Goal: Information Seeking & Learning: Check status

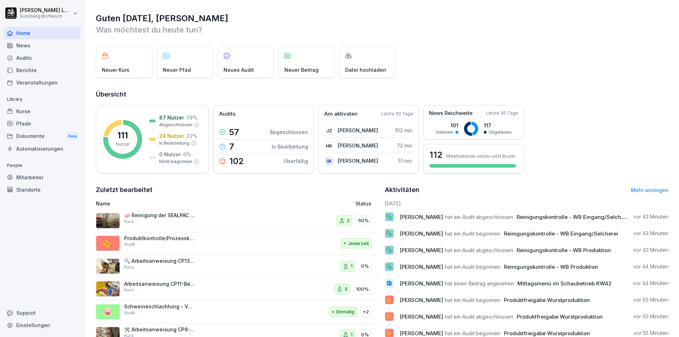
click at [42, 60] on div "Audits" at bounding box center [42, 58] width 77 height 12
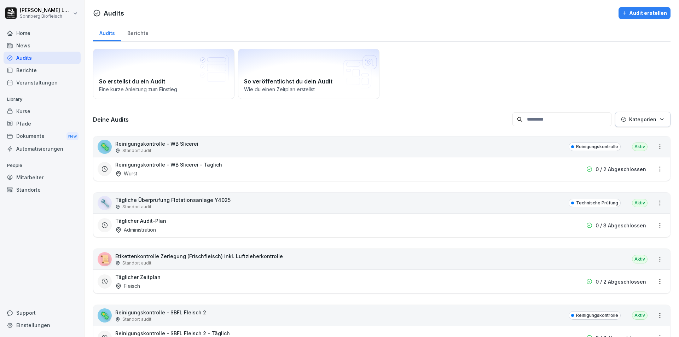
click at [223, 155] on div "🦠 Reinigungskontrolle - WB Slicerei Standort audit Reinigungskontrolle Aktiv" at bounding box center [381, 147] width 577 height 21
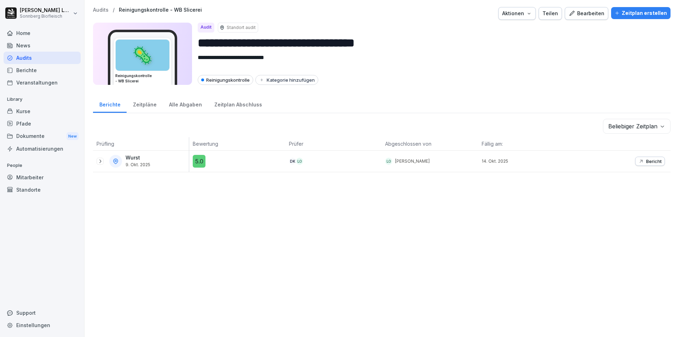
click at [102, 11] on p "Audits" at bounding box center [101, 10] width 16 height 6
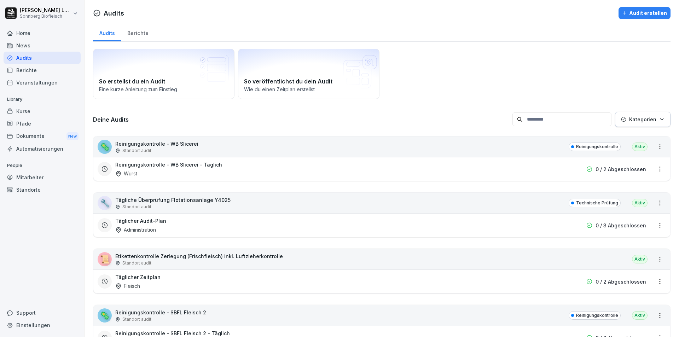
scroll to position [177, 0]
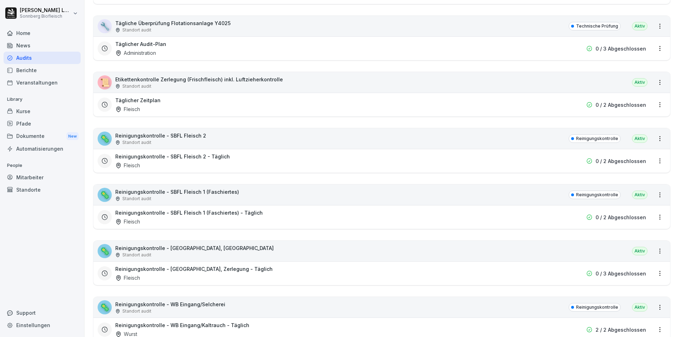
click at [228, 33] on div "🔧 Tägliche Überprüfung Flotationsanlage Y4025 Standort audit Technische Prüfung…" at bounding box center [381, 26] width 577 height 21
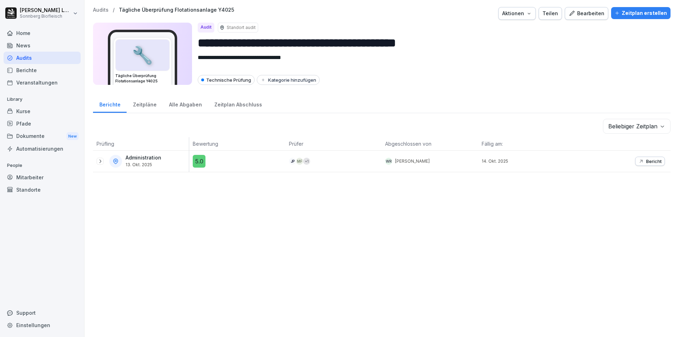
click at [103, 10] on p "Audits" at bounding box center [101, 10] width 16 height 6
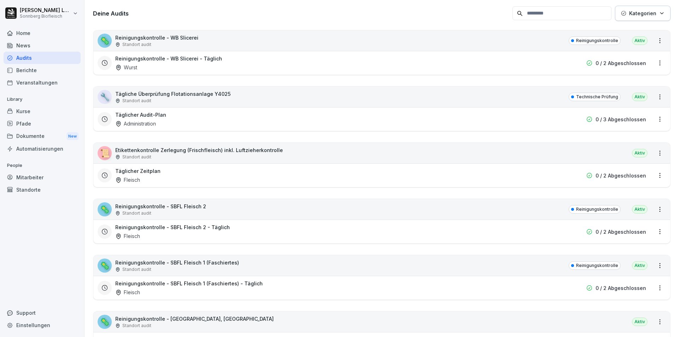
scroll to position [212, 0]
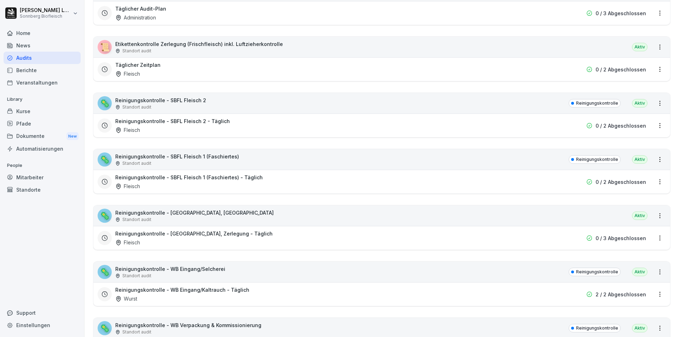
click at [191, 105] on div "Standort audit" at bounding box center [160, 107] width 91 height 6
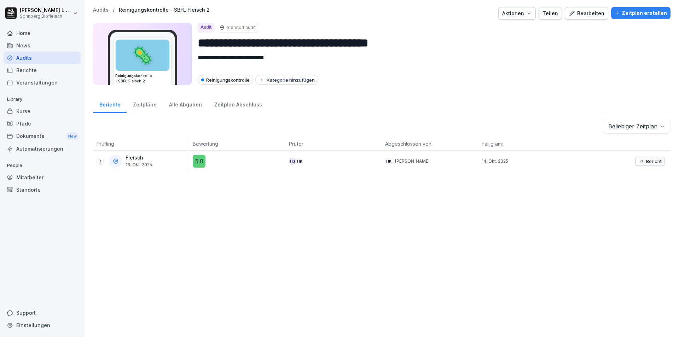
click at [95, 11] on p "Audits" at bounding box center [101, 10] width 16 height 6
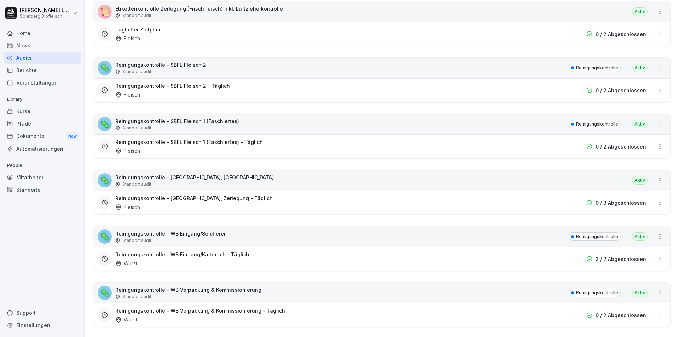
scroll to position [283, 0]
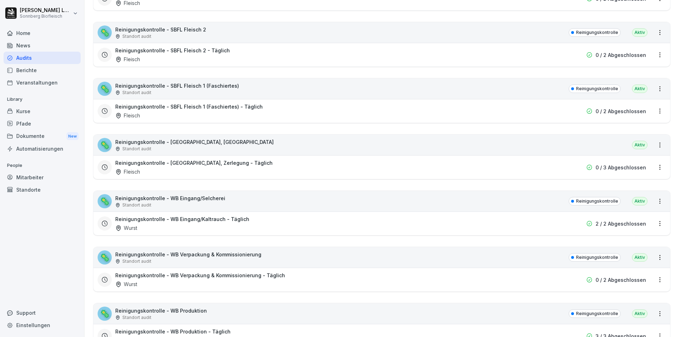
click at [232, 145] on p "Reinigungskontrolle - [GEOGRAPHIC_DATA], [GEOGRAPHIC_DATA]" at bounding box center [194, 141] width 159 height 7
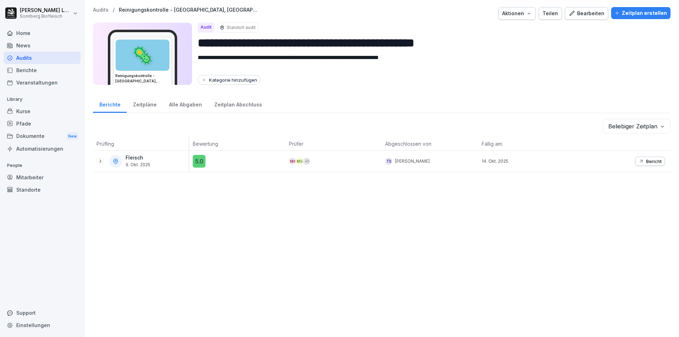
click at [94, 10] on p "Audits" at bounding box center [101, 10] width 16 height 6
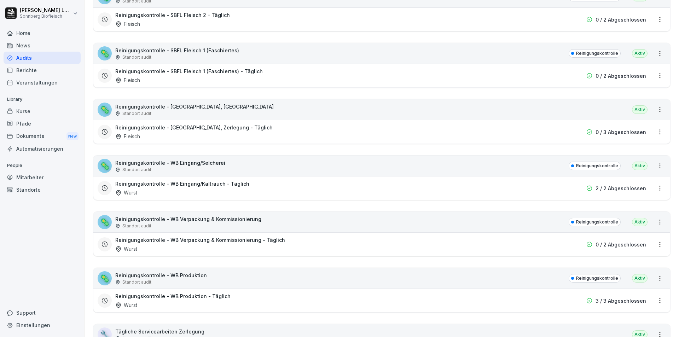
scroll to position [354, 0]
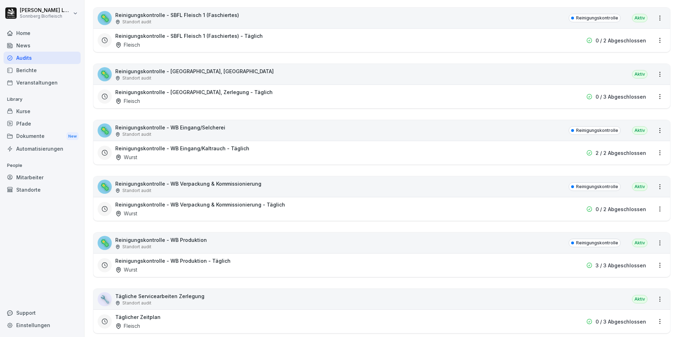
click at [205, 242] on div "🦠 Reinigungskontrolle - WB Produktion Standort audit Reinigungskontrolle Aktiv" at bounding box center [381, 243] width 577 height 21
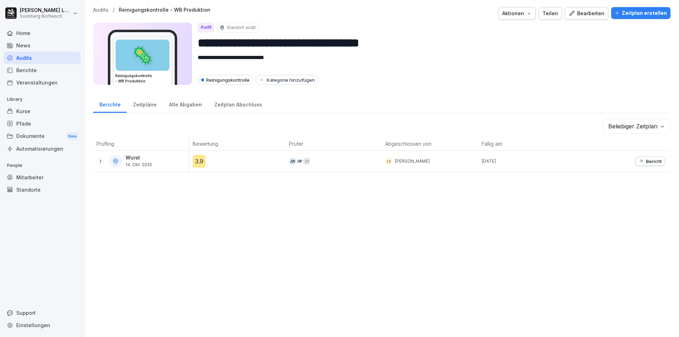
click at [639, 162] on icon "button" at bounding box center [642, 162] width 6 height 6
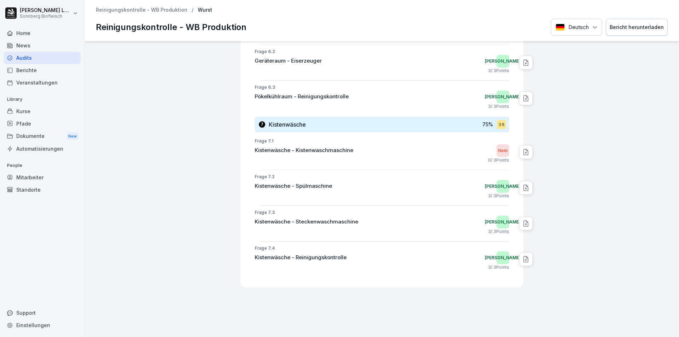
scroll to position [1512, 0]
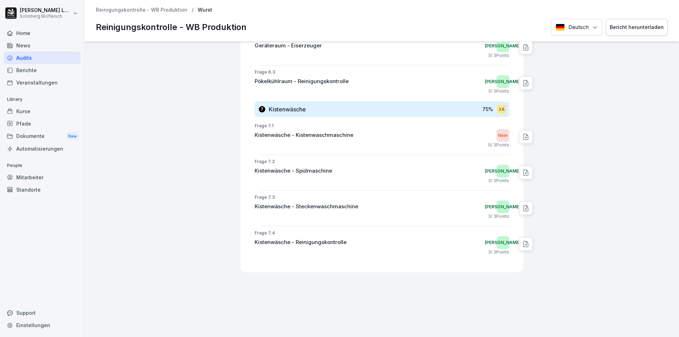
click at [151, 9] on p "Reinigungskontrolle - WB Produktion" at bounding box center [142, 10] width 92 height 6
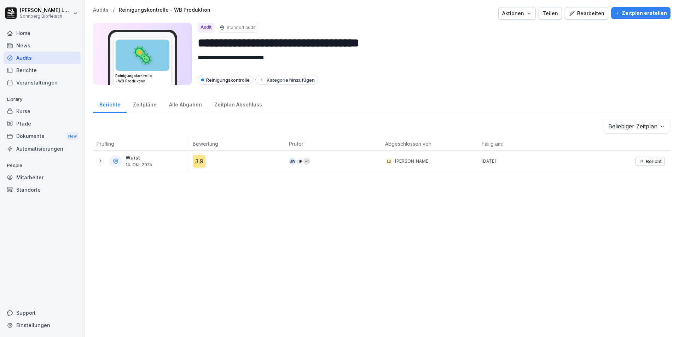
click at [98, 12] on p "Audits" at bounding box center [101, 10] width 16 height 6
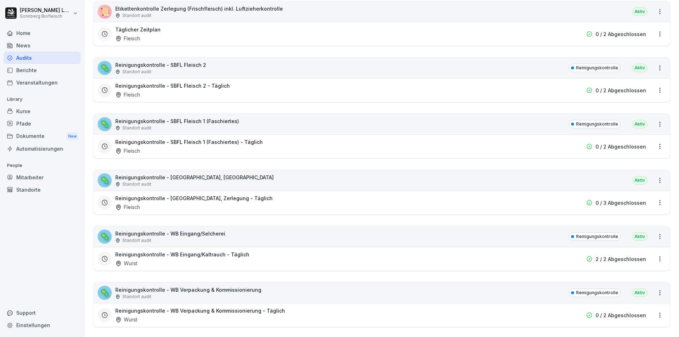
scroll to position [283, 0]
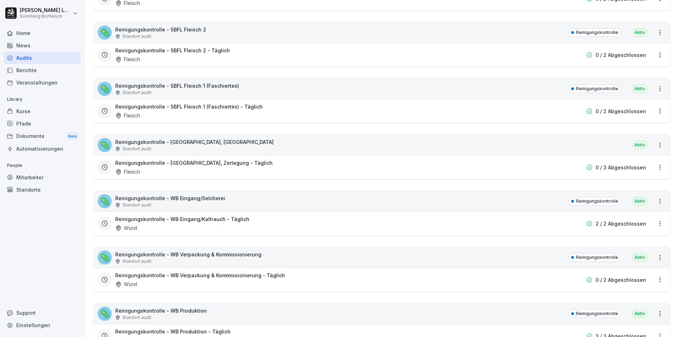
click at [226, 204] on div "🦠 Reinigungskontrolle - WB Eingang/Selcherei Standort audit Reinigungskontrolle…" at bounding box center [381, 201] width 577 height 21
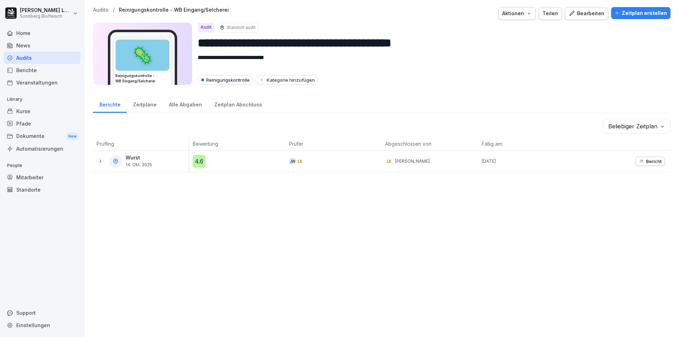
click at [647, 159] on p "Bericht" at bounding box center [655, 162] width 16 height 6
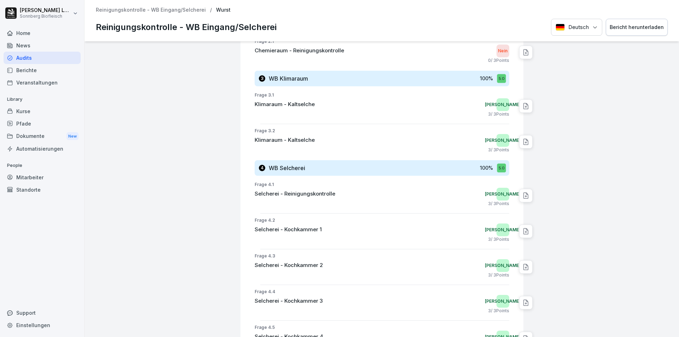
scroll to position [313, 0]
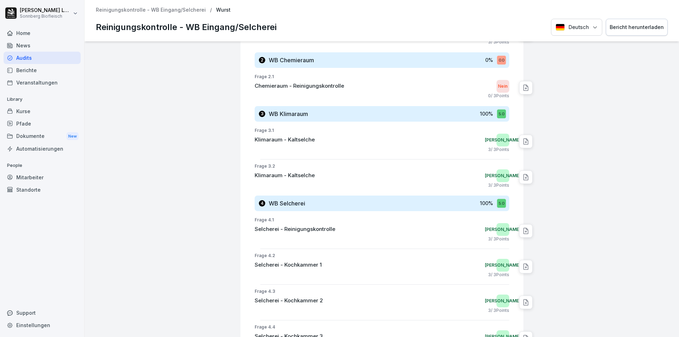
click at [158, 12] on p "Reinigungskontrolle - WB Eingang/Selcherei" at bounding box center [151, 10] width 110 height 6
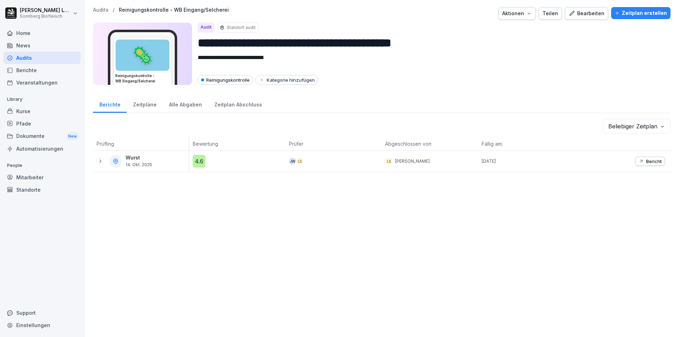
click at [104, 11] on p "Audits" at bounding box center [101, 10] width 16 height 6
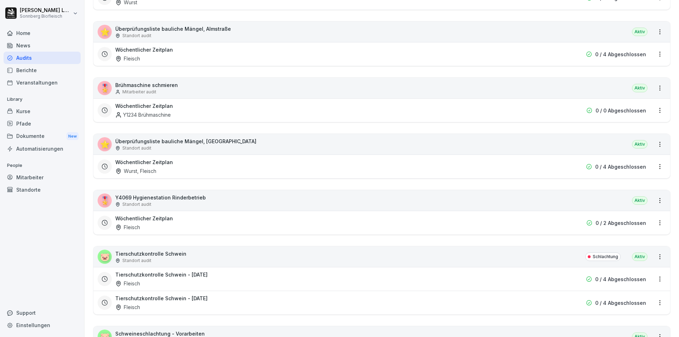
scroll to position [885, 0]
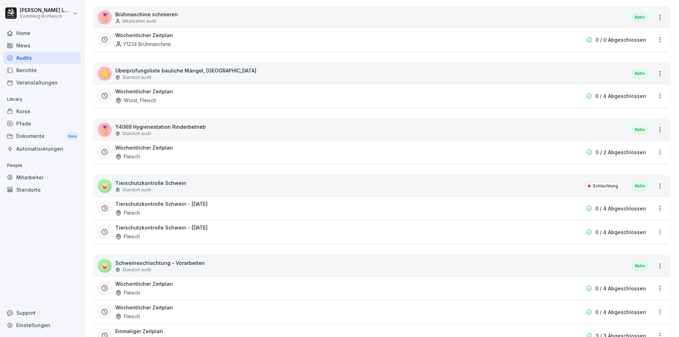
click at [180, 189] on div "Standort audit" at bounding box center [150, 190] width 71 height 6
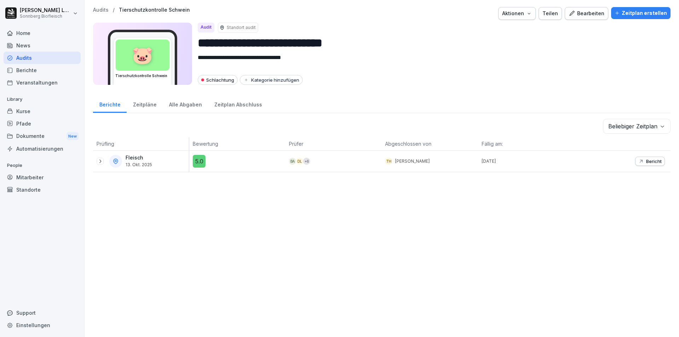
click at [179, 105] on div "Alle Abgaben" at bounding box center [185, 104] width 45 height 18
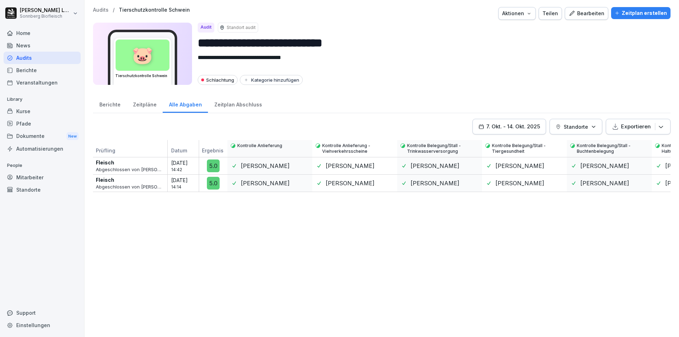
click at [96, 13] on div "Audits / Tierschutzkontrolle Schwein Aktionen Teilen Bearbeiten Zeitplan erstel…" at bounding box center [382, 13] width 578 height 13
click at [97, 10] on p "Audits" at bounding box center [101, 10] width 16 height 6
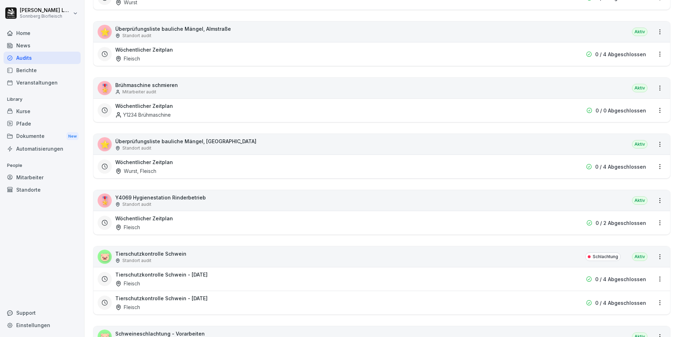
scroll to position [920, 0]
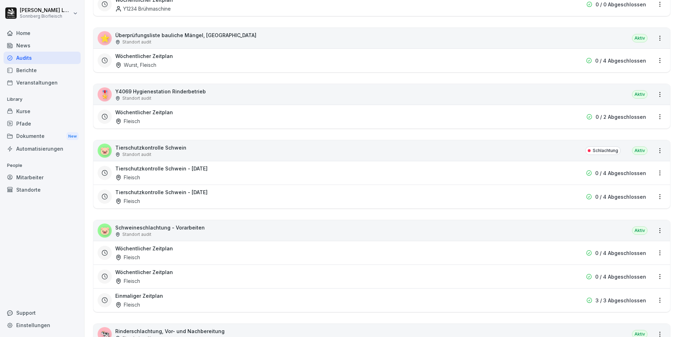
click at [206, 233] on div "🐷 Schweineschlachtung - Vorarbeiten Standort audit Aktiv" at bounding box center [381, 230] width 577 height 21
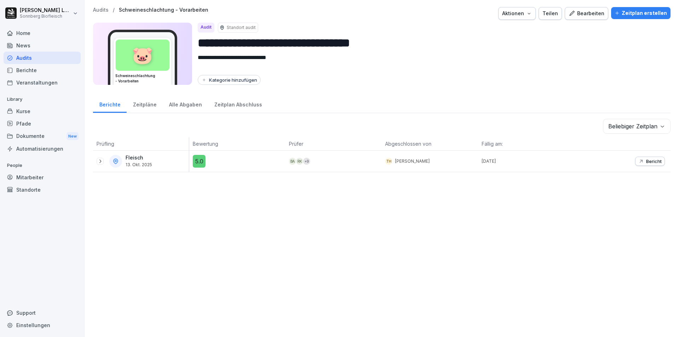
click at [172, 104] on div "Alle Abgaben" at bounding box center [185, 104] width 45 height 18
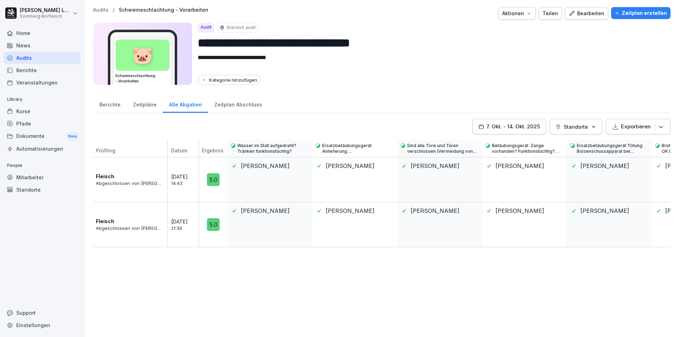
click at [103, 8] on p "Audits" at bounding box center [101, 10] width 16 height 6
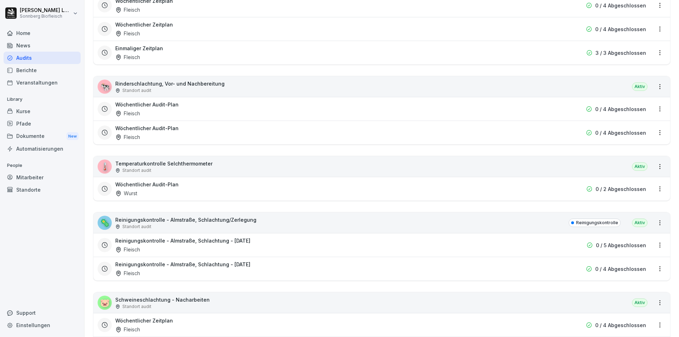
scroll to position [1239, 0]
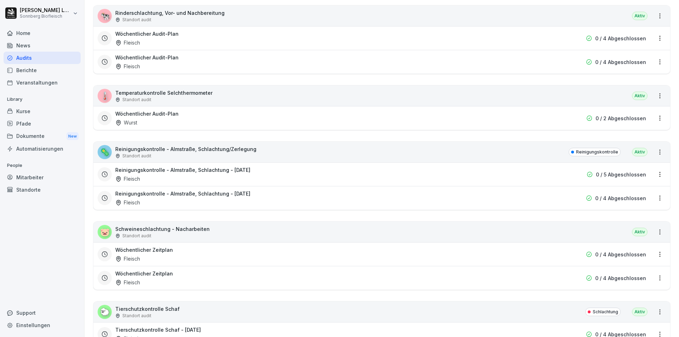
click at [204, 229] on p "Schweineschlachtung - Nacharbeiten" at bounding box center [162, 228] width 94 height 7
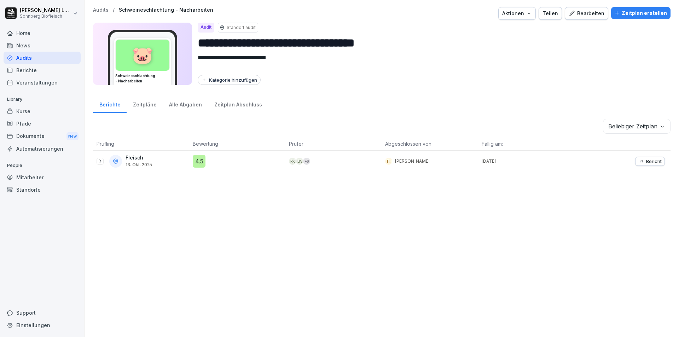
click at [174, 107] on div "Alle Abgaben" at bounding box center [185, 104] width 45 height 18
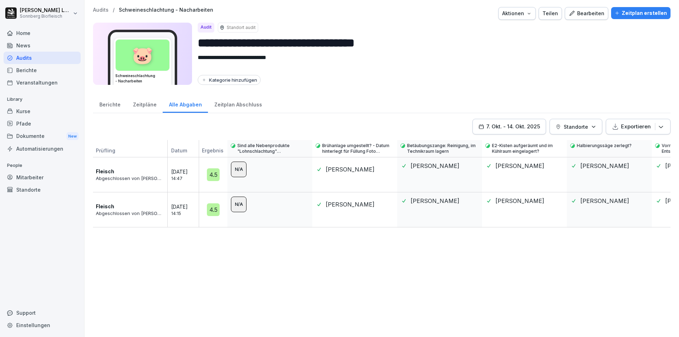
click at [116, 105] on div "Berichte" at bounding box center [110, 104] width 34 height 18
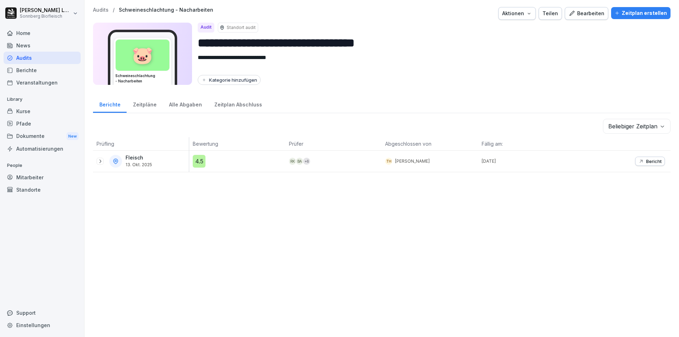
click at [651, 160] on p "Bericht" at bounding box center [655, 162] width 16 height 6
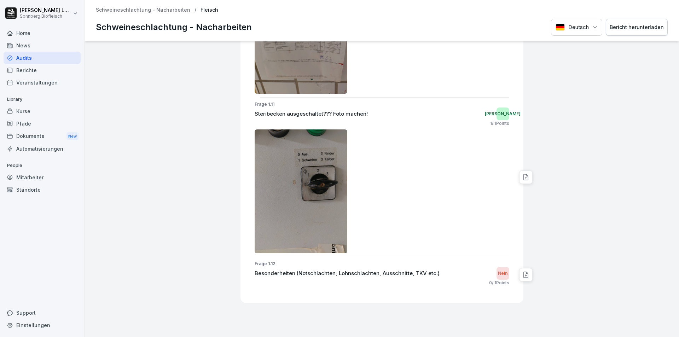
scroll to position [891, 0]
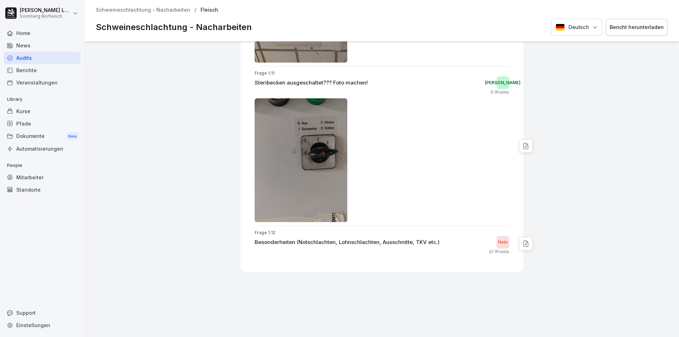
click at [147, 10] on p "Schweineschlachtung - Nacharbeiten" at bounding box center [143, 10] width 94 height 6
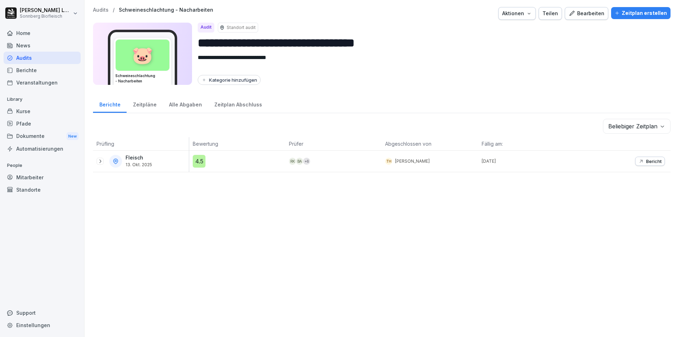
click at [98, 9] on p "Audits" at bounding box center [101, 10] width 16 height 6
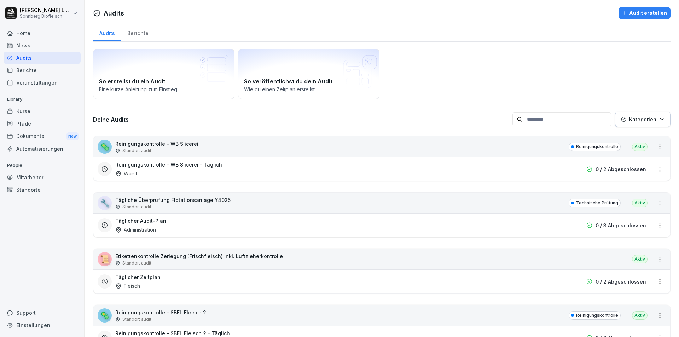
click at [58, 33] on div "Home" at bounding box center [42, 33] width 77 height 12
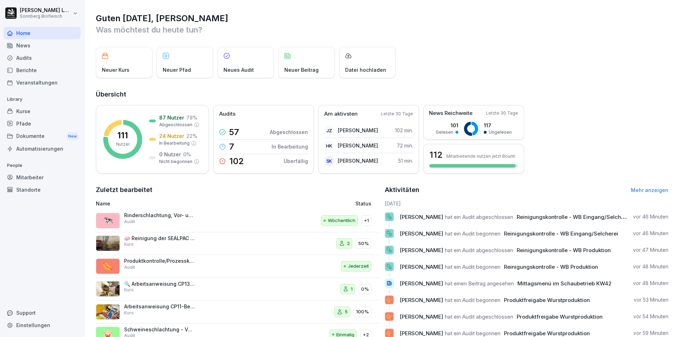
click at [48, 56] on div "Audits" at bounding box center [42, 58] width 77 height 12
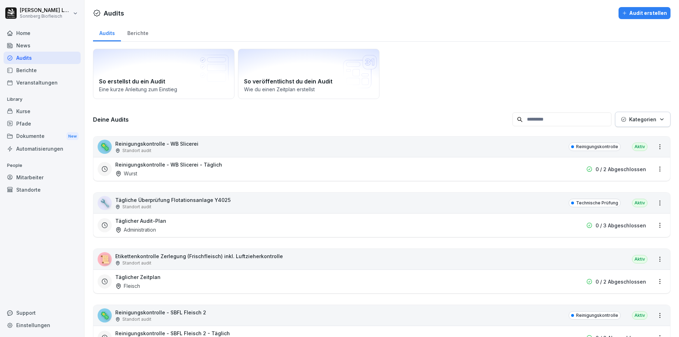
click at [28, 111] on div "Kurse" at bounding box center [42, 111] width 77 height 12
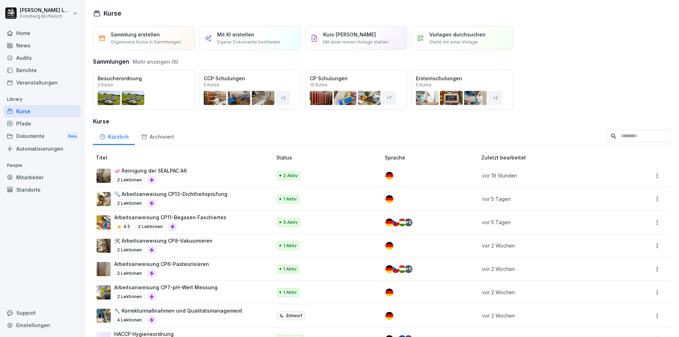
drag, startPoint x: 663, startPoint y: 19, endPoint x: 668, endPoint y: 30, distance: 12.2
click at [36, 59] on div "Audits" at bounding box center [42, 58] width 77 height 12
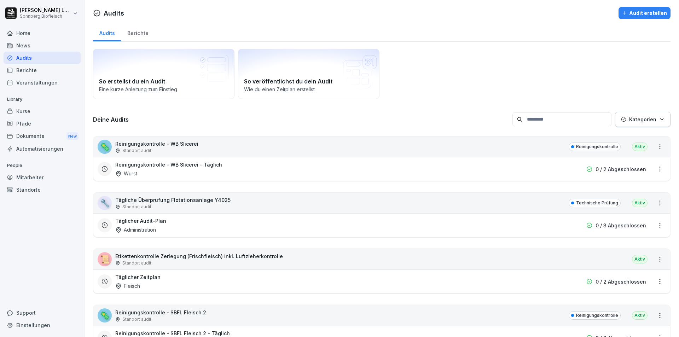
click at [629, 16] on div "Audit erstellen" at bounding box center [645, 13] width 45 height 8
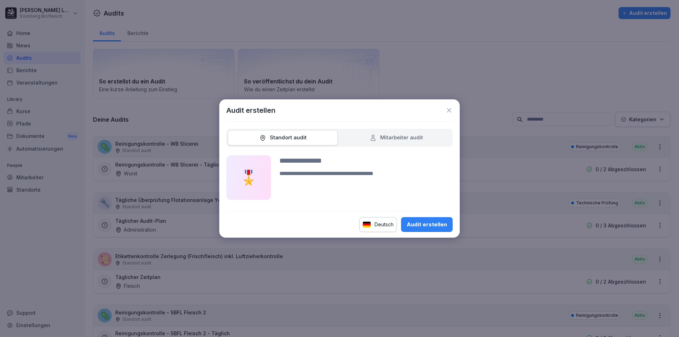
click at [411, 140] on div "Mitarbeiter audit" at bounding box center [396, 138] width 53 height 8
click at [295, 136] on div "Standort audit" at bounding box center [282, 138] width 47 height 8
click at [448, 113] on icon at bounding box center [449, 110] width 7 height 7
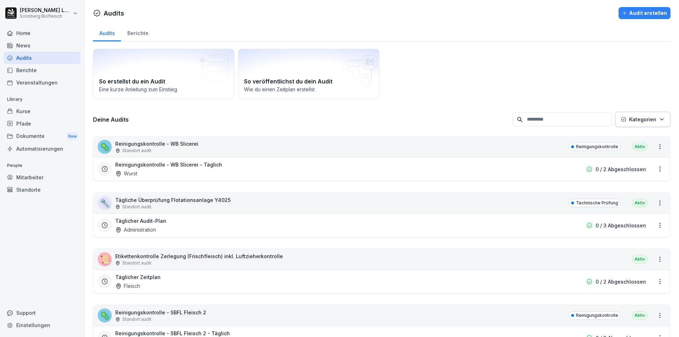
click at [18, 109] on div "Kurse" at bounding box center [42, 111] width 77 height 12
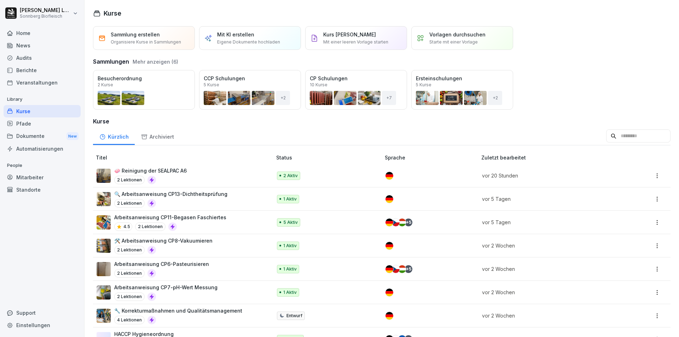
click at [40, 123] on div "Pfade" at bounding box center [42, 123] width 77 height 12
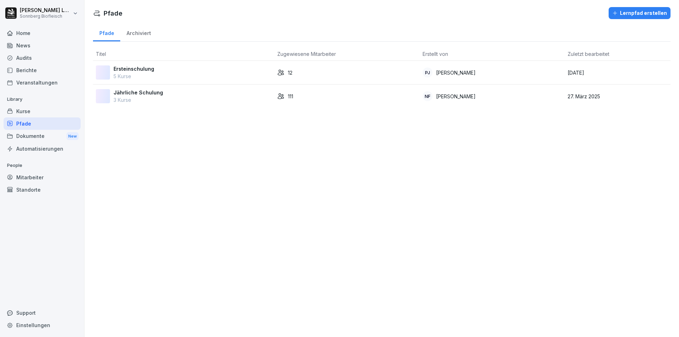
click at [30, 138] on div "Dokumente New" at bounding box center [42, 136] width 77 height 13
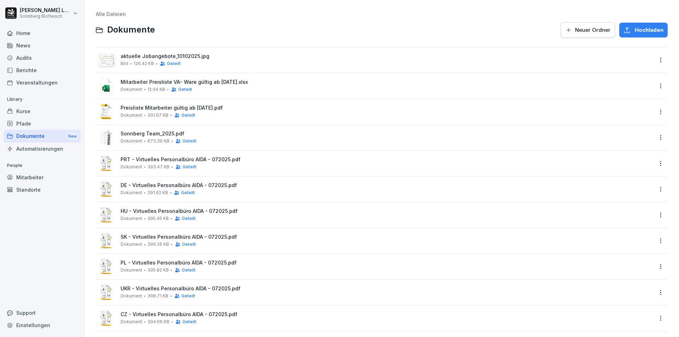
click at [31, 151] on div "Automatisierungen" at bounding box center [42, 149] width 77 height 12
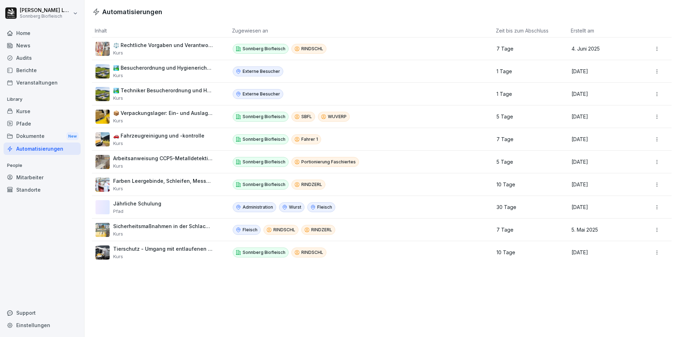
click at [25, 179] on div "Mitarbeiter" at bounding box center [42, 177] width 77 height 12
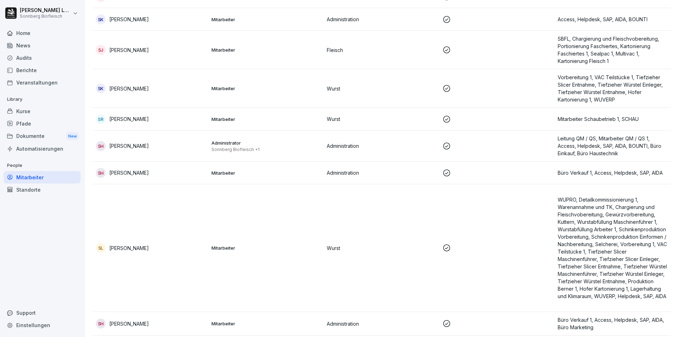
scroll to position [3044, 0]
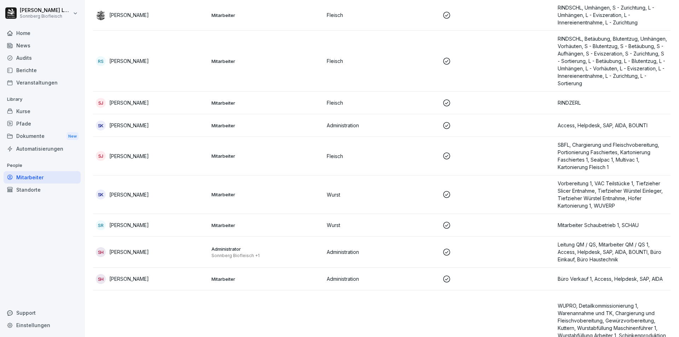
click at [43, 57] on div "Audits" at bounding box center [42, 58] width 77 height 12
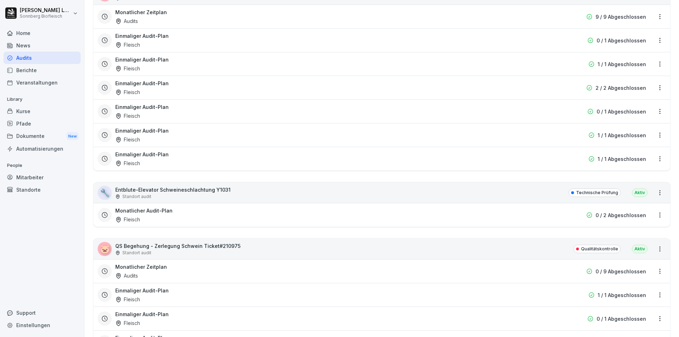
scroll to position [7, 0]
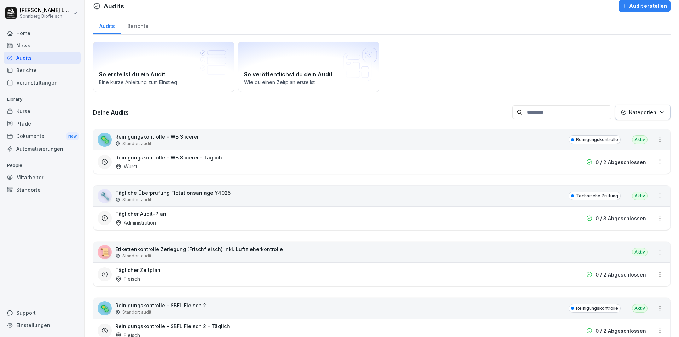
click at [546, 117] on input at bounding box center [562, 112] width 99 height 14
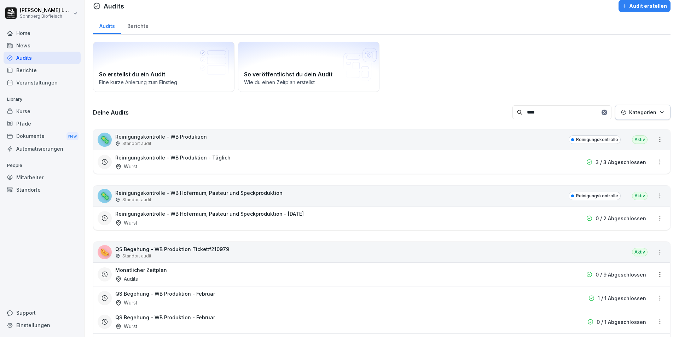
scroll to position [0, 0]
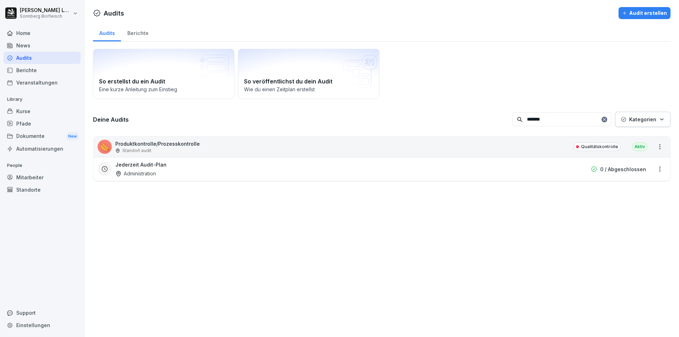
type input "*******"
click at [296, 148] on div "🌭 Produktkontrolle/Prozesskontrolle Standort audit Qualitätskontrolle Aktiv" at bounding box center [381, 147] width 577 height 21
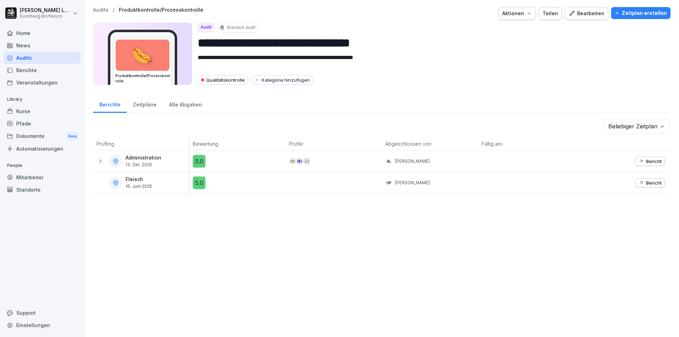
click at [99, 161] on icon at bounding box center [100, 162] width 6 height 6
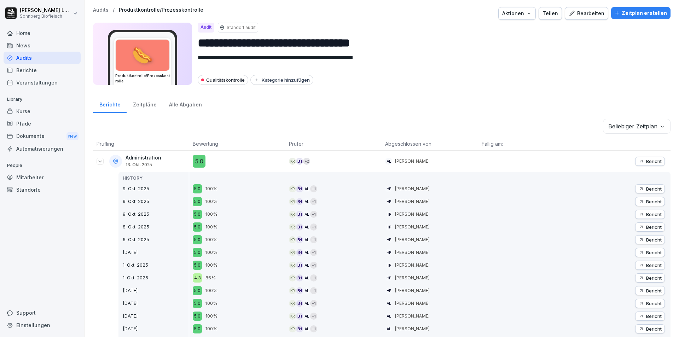
click at [647, 279] on p "Bericht" at bounding box center [655, 278] width 16 height 6
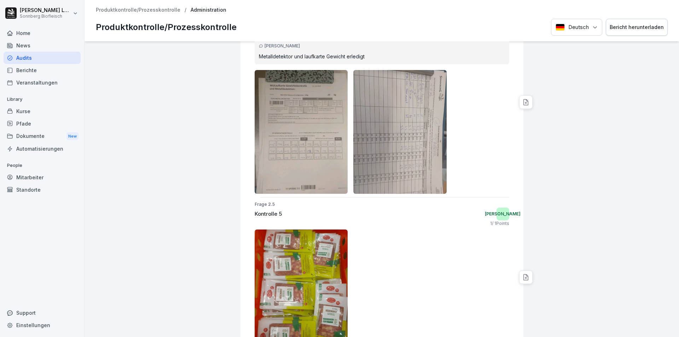
scroll to position [1076, 0]
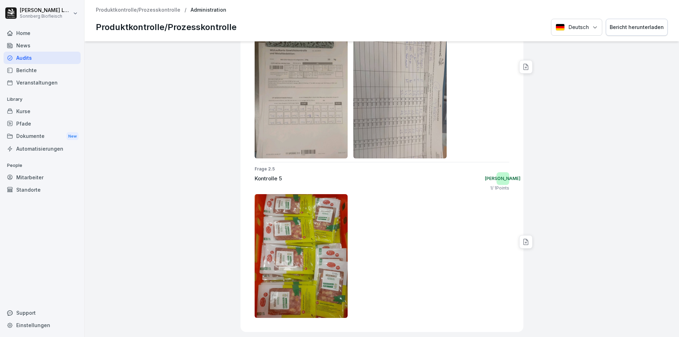
click at [156, 15] on div "Produktkontrolle/Prozesskontrolle / Administration Produktkontrolle/Prozesskont…" at bounding box center [382, 20] width 595 height 41
click at [158, 14] on div "Produktkontrolle/Prozesskontrolle / Administration Produktkontrolle/Prozesskont…" at bounding box center [382, 20] width 595 height 41
click at [164, 11] on p "Produktkontrolle/Prozesskontrolle" at bounding box center [138, 10] width 85 height 6
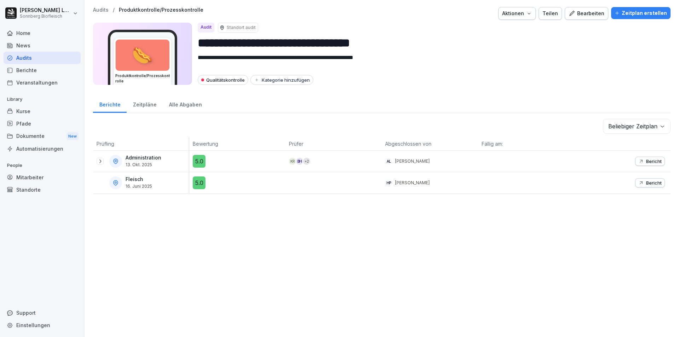
click at [101, 160] on icon at bounding box center [100, 162] width 6 height 6
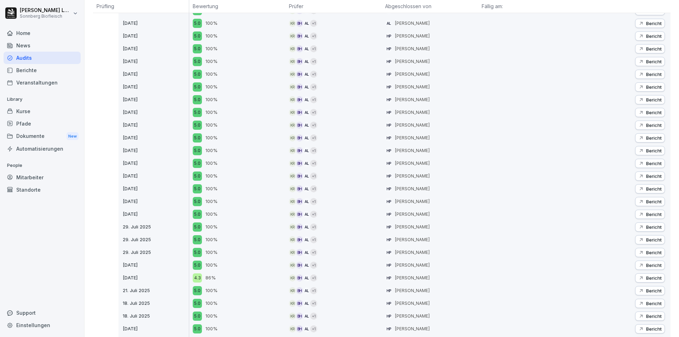
scroll to position [425, 0]
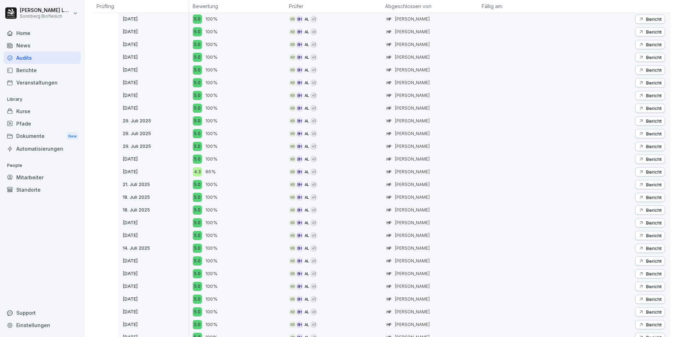
click at [647, 170] on p "Bericht" at bounding box center [655, 172] width 16 height 6
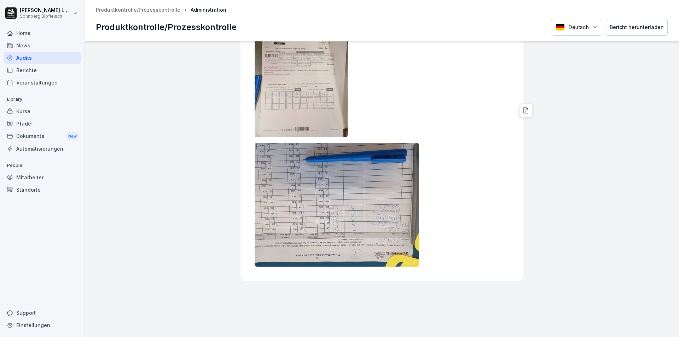
scroll to position [1152, 0]
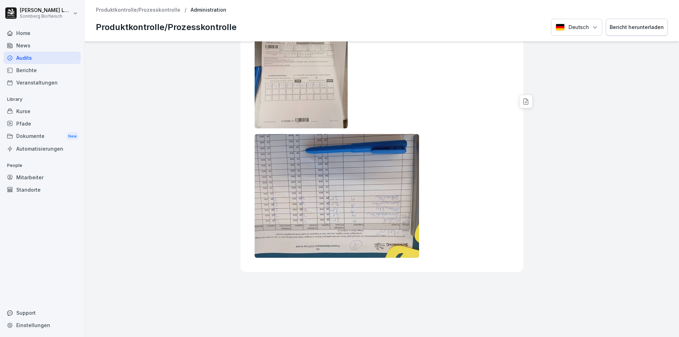
click at [131, 7] on div "Produktkontrolle/Prozesskontrolle / Administration Produktkontrolle/Prozesskont…" at bounding box center [382, 20] width 595 height 41
click at [132, 8] on p "Produktkontrolle/Prozesskontrolle" at bounding box center [138, 10] width 85 height 6
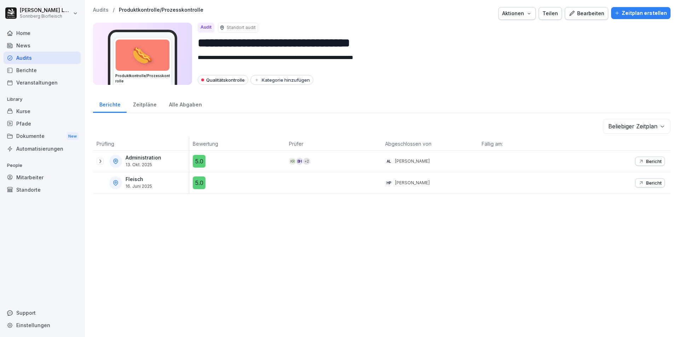
click at [102, 164] on icon at bounding box center [100, 162] width 6 height 6
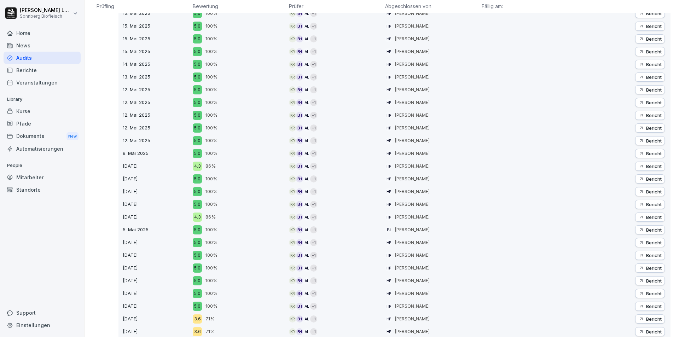
scroll to position [1416, 0]
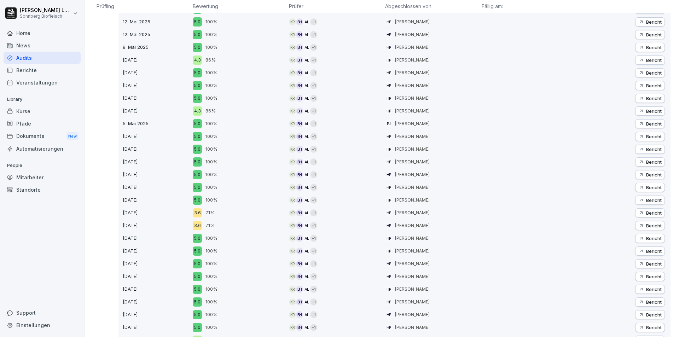
click at [643, 210] on button "Bericht" at bounding box center [651, 212] width 30 height 9
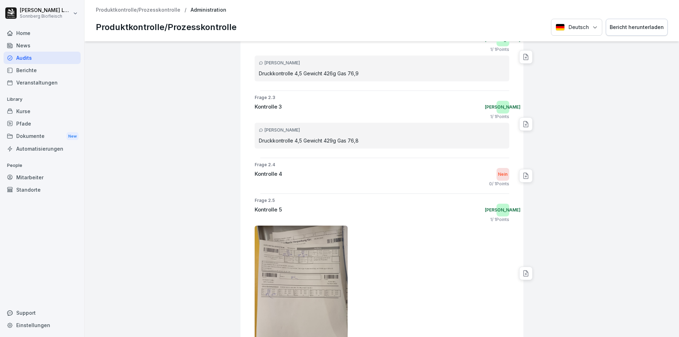
scroll to position [491, 0]
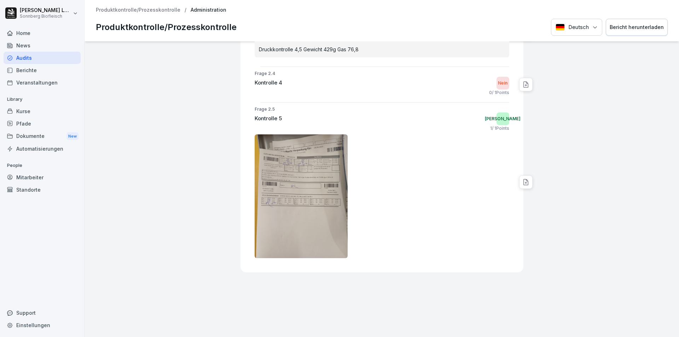
click at [110, 10] on p "Produktkontrolle/Prozesskontrolle" at bounding box center [138, 10] width 85 height 6
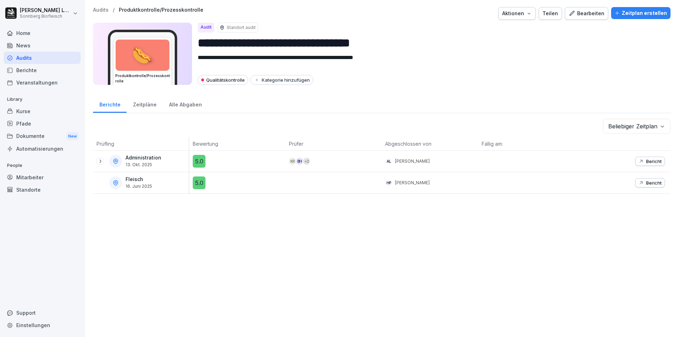
click at [101, 159] on icon at bounding box center [100, 162] width 6 height 6
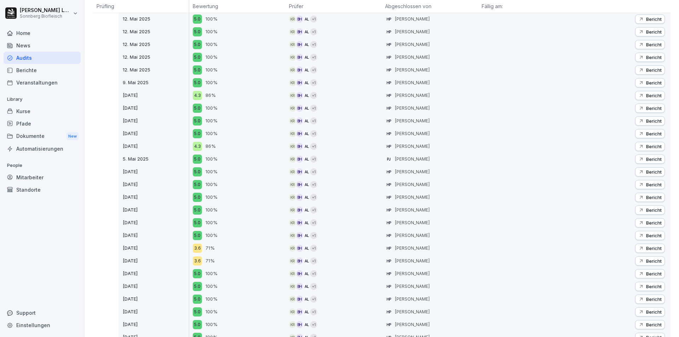
scroll to position [1486, 0]
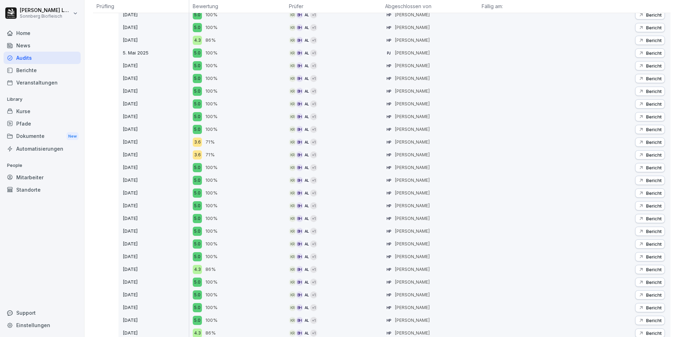
click at [639, 156] on div "Bericht" at bounding box center [650, 155] width 23 height 6
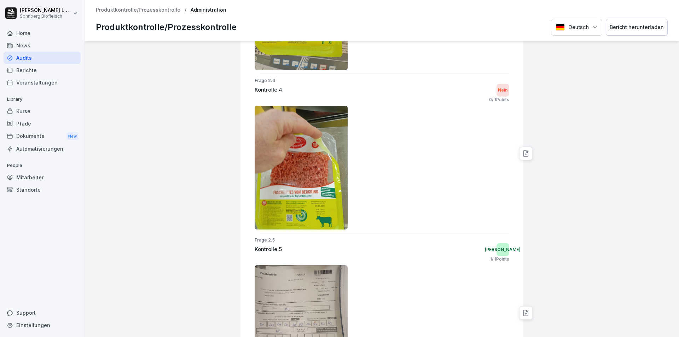
scroll to position [934, 0]
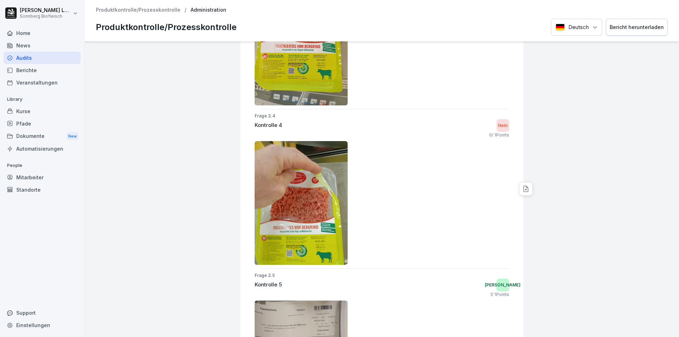
click at [150, 8] on p "Produktkontrolle/Prozesskontrolle" at bounding box center [138, 10] width 85 height 6
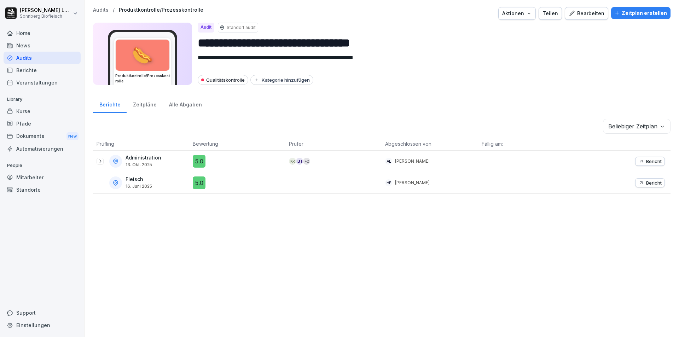
click at [98, 161] on icon at bounding box center [100, 162] width 6 height 6
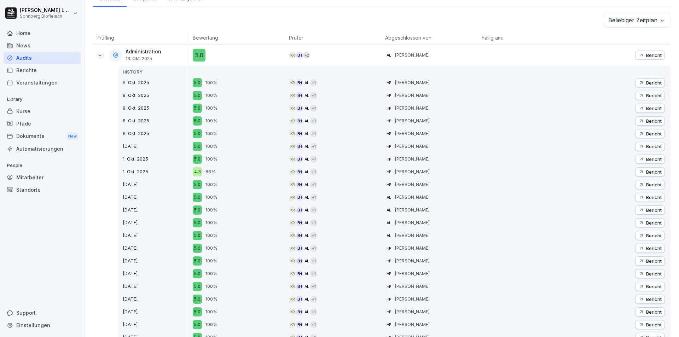
scroll to position [142, 0]
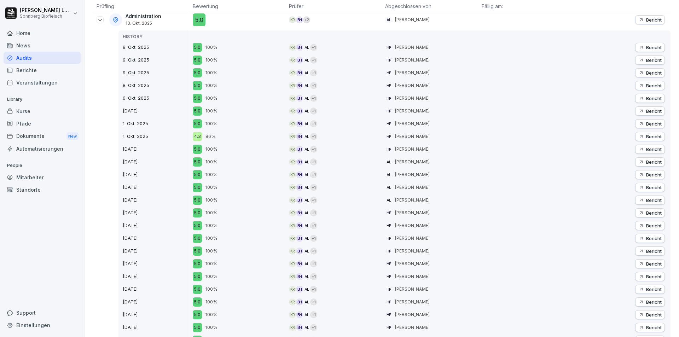
click at [639, 149] on div "Bericht" at bounding box center [650, 150] width 23 height 6
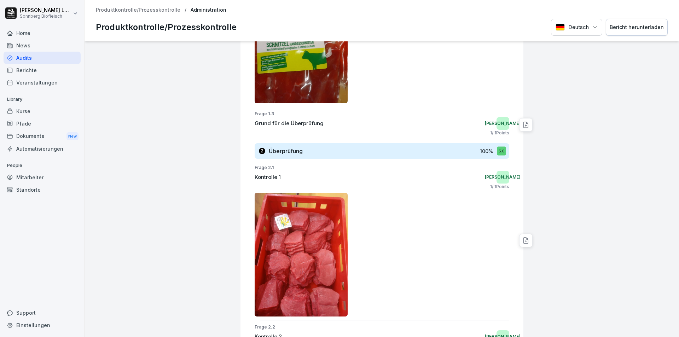
scroll to position [242, 0]
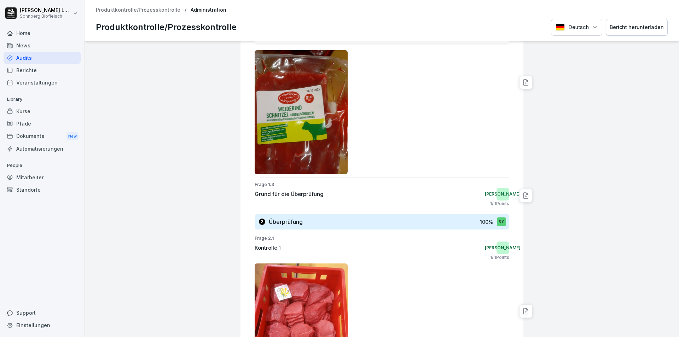
click at [133, 11] on p "Produktkontrolle/Prozesskontrolle" at bounding box center [138, 10] width 85 height 6
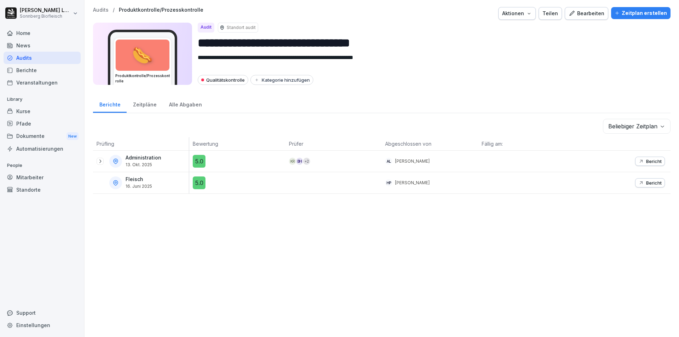
click at [647, 161] on p "Bericht" at bounding box center [655, 162] width 16 height 6
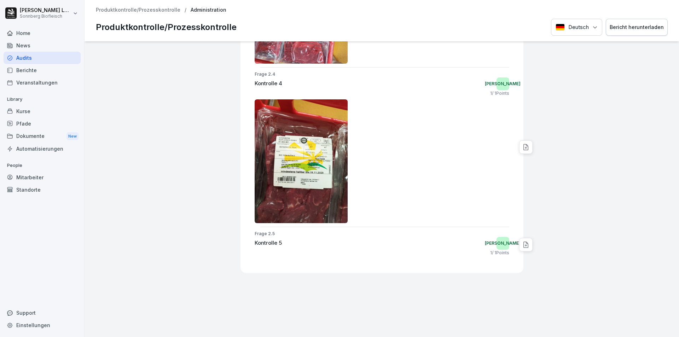
scroll to position [861, 0]
click at [125, 7] on p "Produktkontrolle/Prozesskontrolle" at bounding box center [138, 10] width 85 height 6
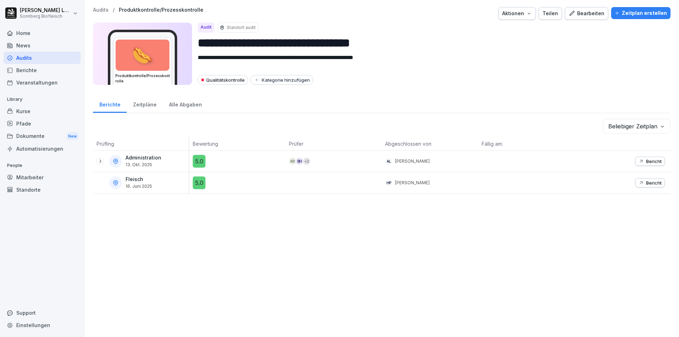
click at [100, 161] on icon at bounding box center [100, 162] width 6 height 6
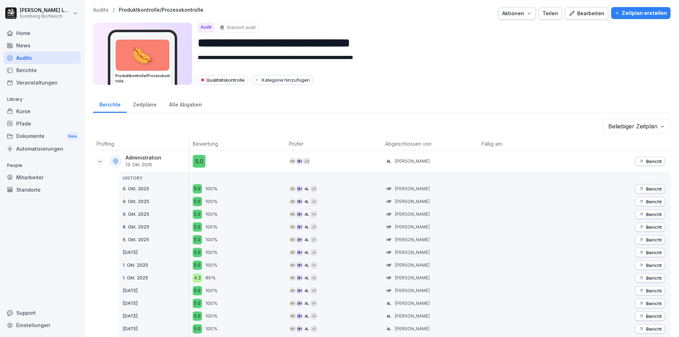
scroll to position [35, 0]
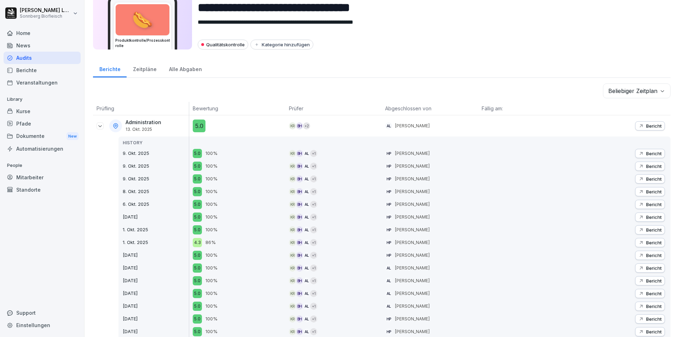
click at [648, 231] on p "Bericht" at bounding box center [655, 230] width 16 height 6
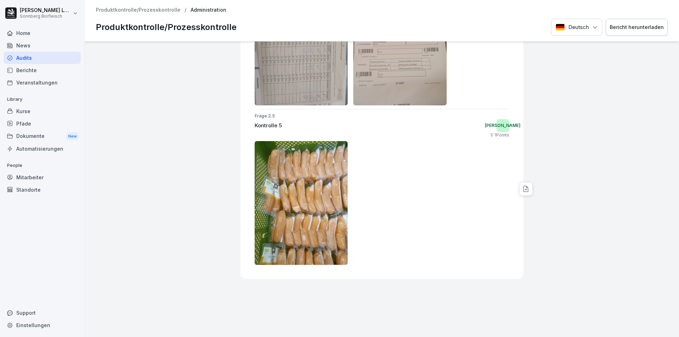
scroll to position [1276, 0]
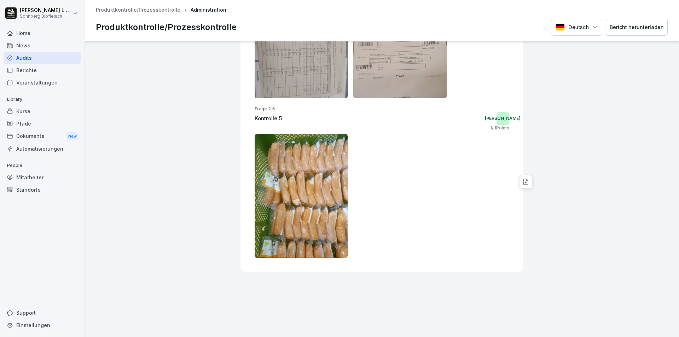
click at [148, 11] on p "Produktkontrolle/Prozesskontrolle" at bounding box center [138, 10] width 85 height 6
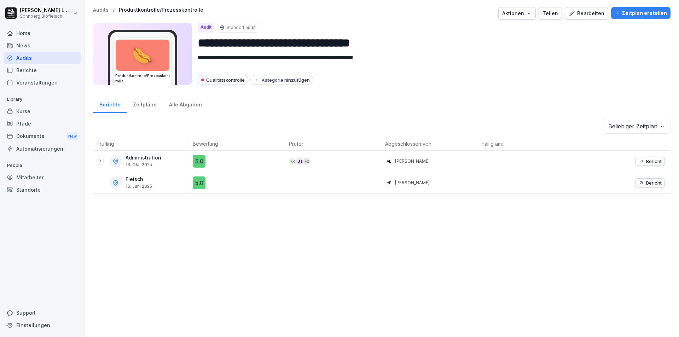
click at [101, 163] on icon at bounding box center [100, 162] width 6 height 6
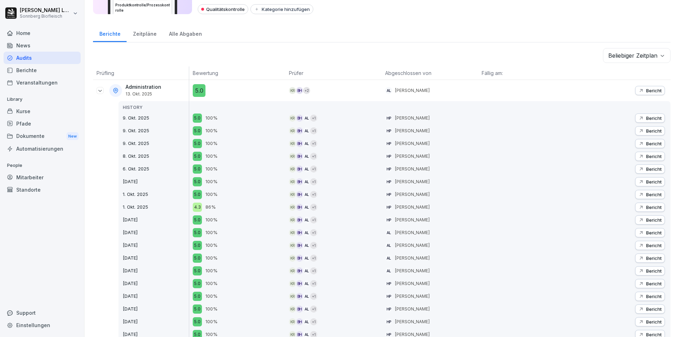
scroll to position [106, 0]
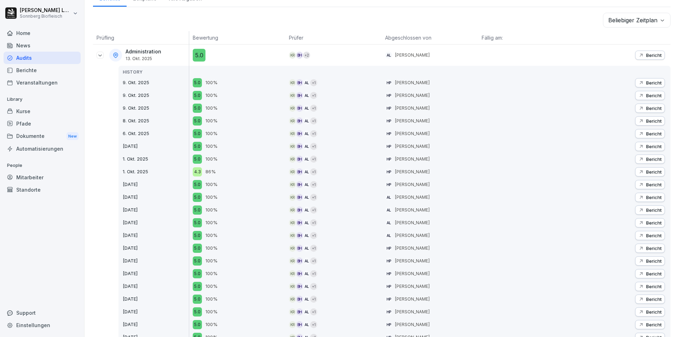
click at [639, 246] on div "Bericht" at bounding box center [650, 249] width 23 height 6
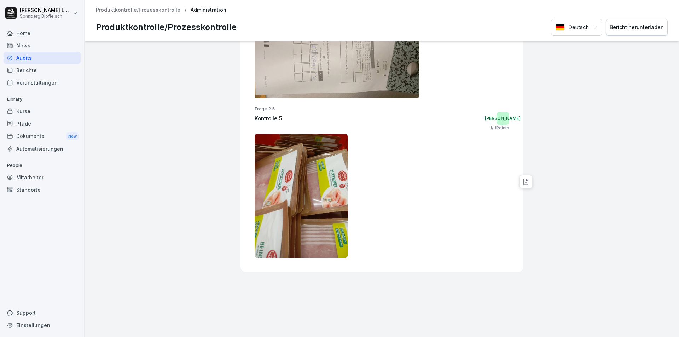
scroll to position [1244, 0]
click at [130, 9] on p "Produktkontrolle/Prozesskontrolle" at bounding box center [138, 10] width 85 height 6
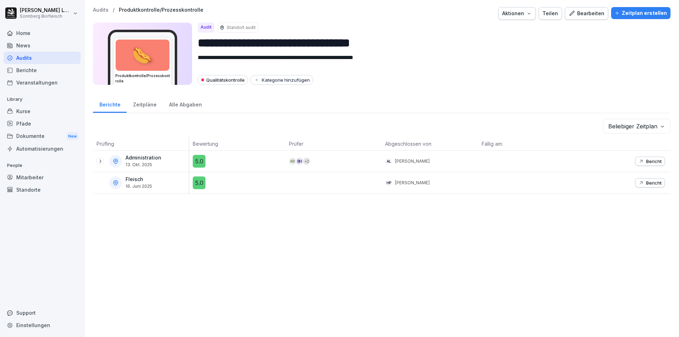
click at [103, 10] on p "Audits" at bounding box center [101, 10] width 16 height 6
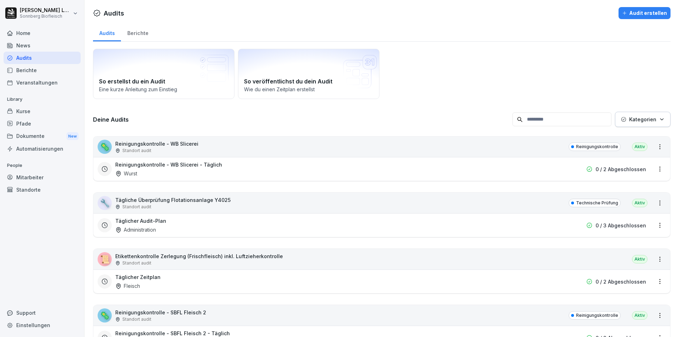
click at [165, 148] on div "Standort audit" at bounding box center [156, 151] width 83 height 6
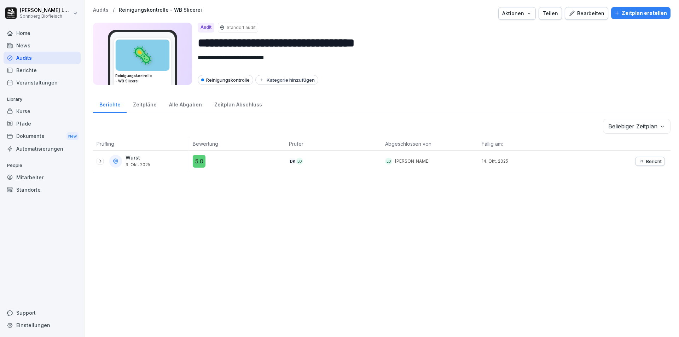
click at [99, 12] on p "Audits" at bounding box center [101, 10] width 16 height 6
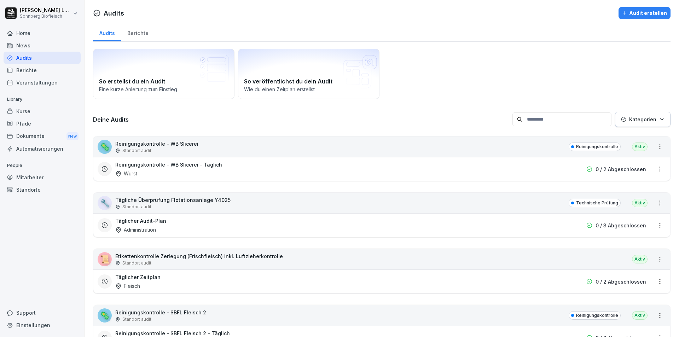
scroll to position [142, 0]
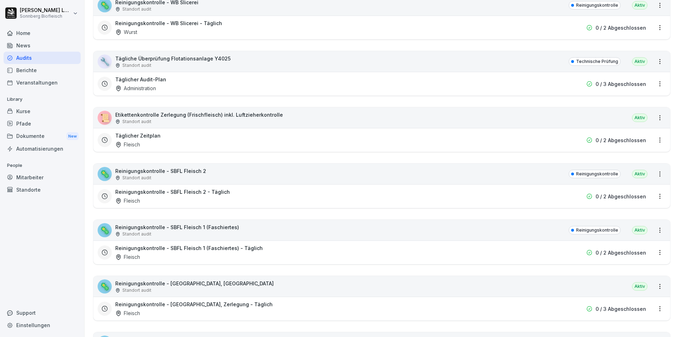
click at [169, 122] on div "Standort audit" at bounding box center [199, 122] width 168 height 6
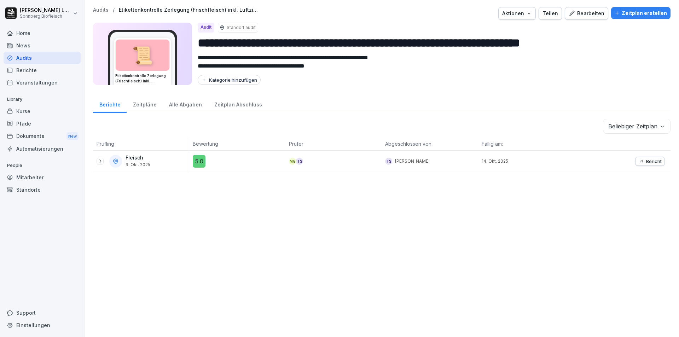
click at [98, 8] on p "Audits" at bounding box center [101, 10] width 16 height 6
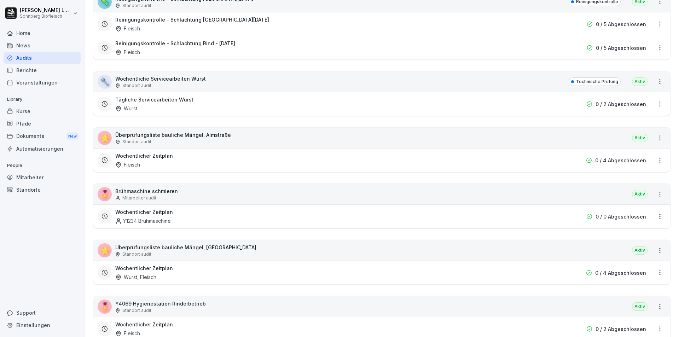
scroll to position [849, 0]
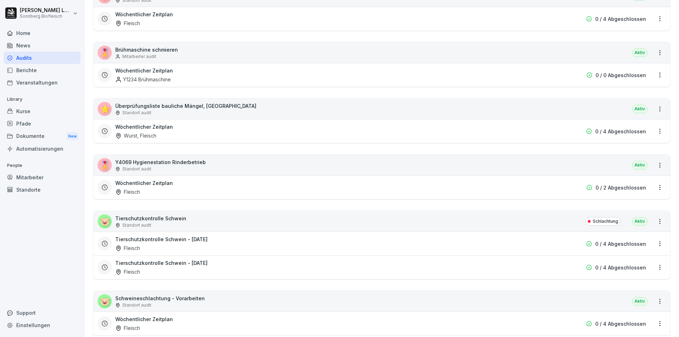
click at [180, 52] on div "🎖️ Brühmaschine schmieren Mitarbeiter audit Aktiv" at bounding box center [381, 52] width 577 height 21
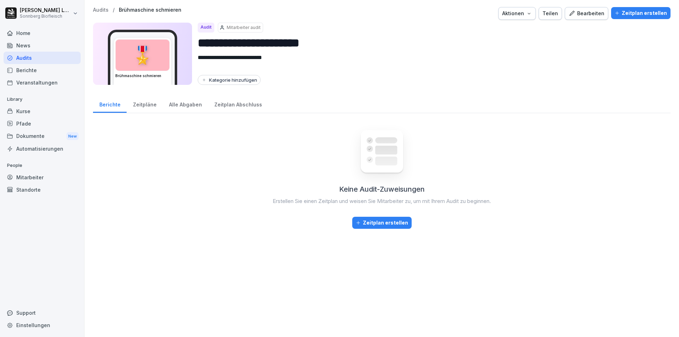
click at [102, 9] on p "Audits" at bounding box center [101, 10] width 16 height 6
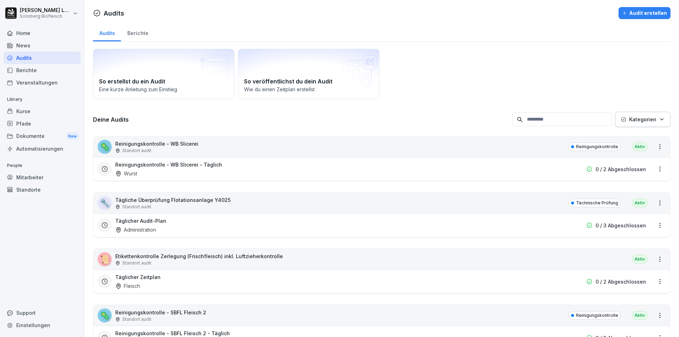
click at [547, 122] on input at bounding box center [562, 120] width 99 height 14
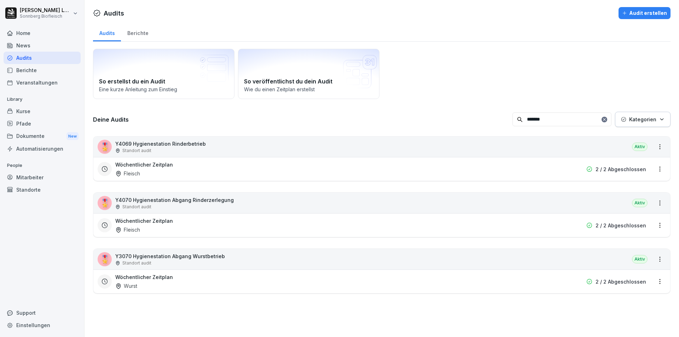
type input "*******"
click at [442, 151] on div "🎖️ Y4069 Hygienestation Rinderbetrieb Standort audit [GEOGRAPHIC_DATA]" at bounding box center [381, 147] width 577 height 21
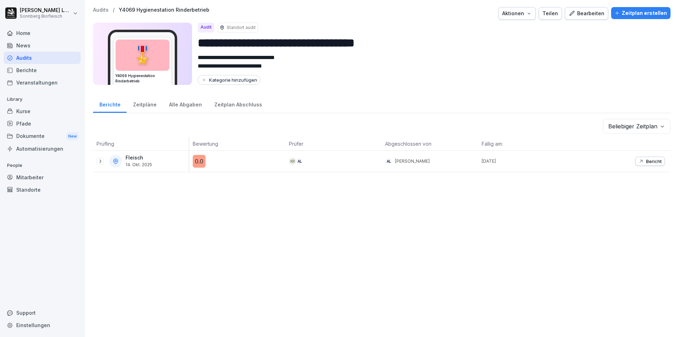
click at [583, 13] on div "Bearbeiten" at bounding box center [587, 14] width 36 height 8
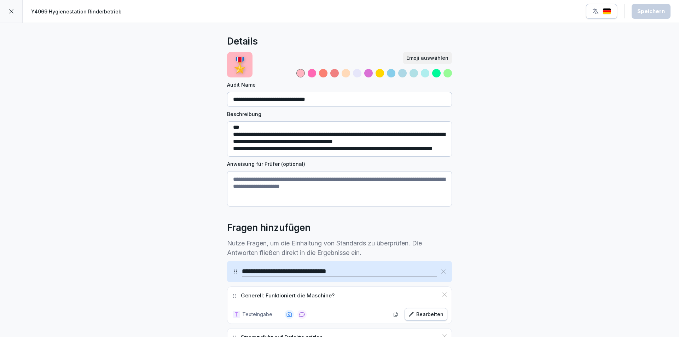
click at [8, 10] on icon at bounding box center [11, 11] width 6 height 6
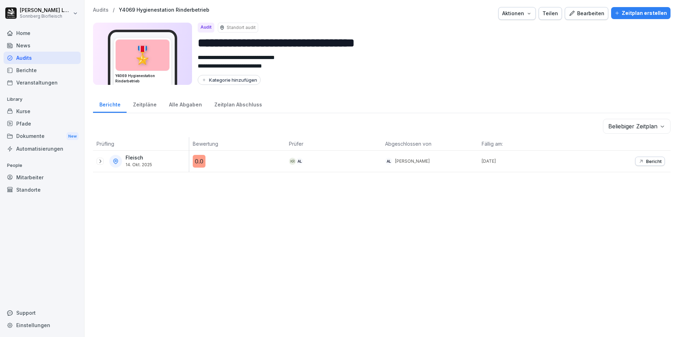
click at [98, 6] on div "**********" at bounding box center [382, 168] width 595 height 337
click at [528, 14] on icon "button" at bounding box center [530, 14] width 6 height 6
click at [530, 15] on icon "button" at bounding box center [530, 14] width 6 height 6
click at [232, 110] on div "Zeitplan Abschluss" at bounding box center [238, 104] width 60 height 18
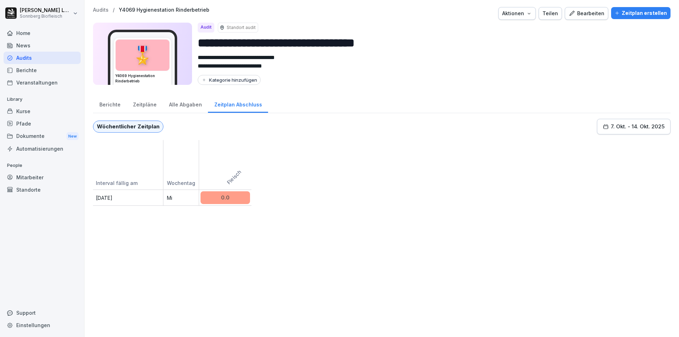
click at [182, 108] on div "Alle Abgaben" at bounding box center [185, 104] width 45 height 18
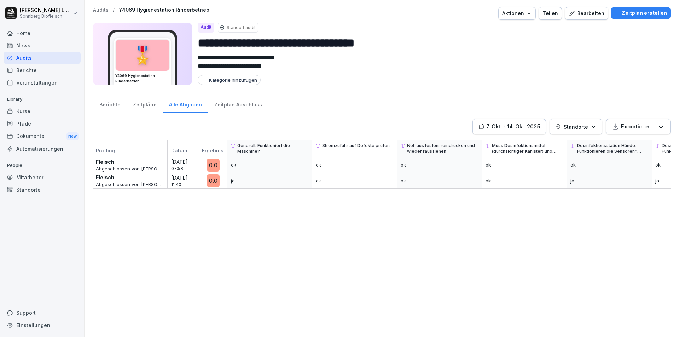
click at [108, 105] on div "Berichte" at bounding box center [110, 104] width 34 height 18
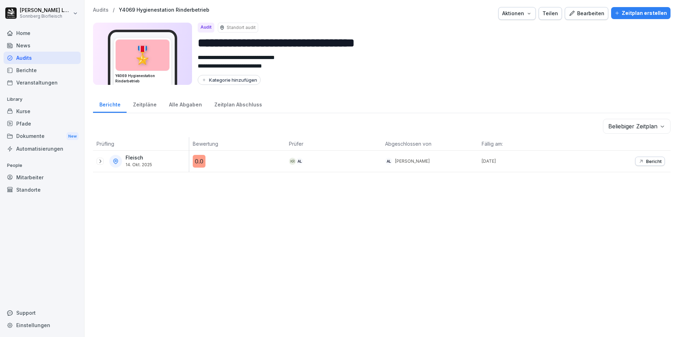
click at [655, 125] on body "**********" at bounding box center [339, 168] width 679 height 337
click at [656, 128] on body "**********" at bounding box center [339, 168] width 679 height 337
click at [97, 10] on p "Audits" at bounding box center [101, 10] width 16 height 6
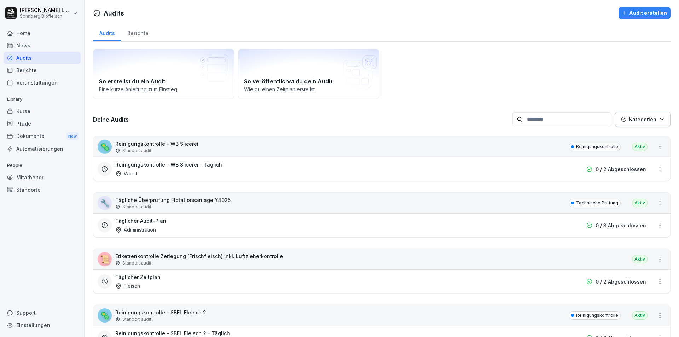
click at [547, 121] on input at bounding box center [562, 120] width 99 height 14
type input "*"
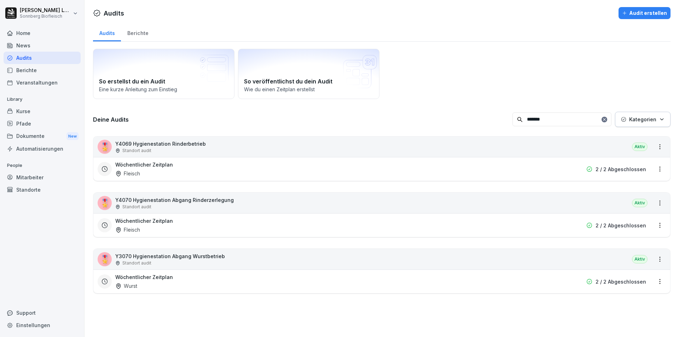
type input "*******"
click at [132, 37] on div "Berichte" at bounding box center [138, 32] width 34 height 18
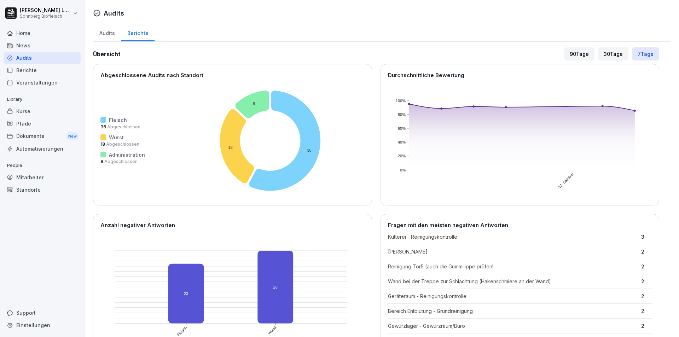
click at [106, 31] on div "Audits" at bounding box center [107, 32] width 28 height 18
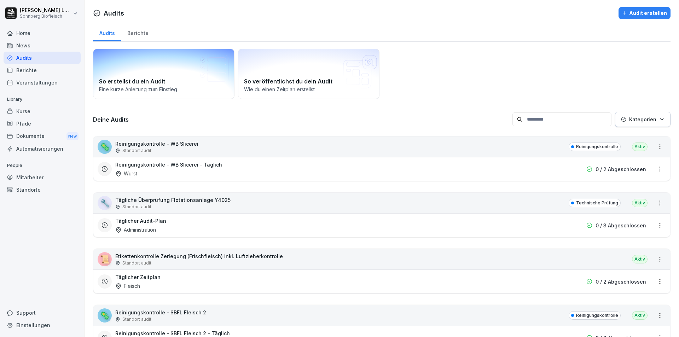
click at [141, 70] on div "So erstellst du ein Audit Eine kurze Anleitung zum Einstieg" at bounding box center [164, 74] width 142 height 50
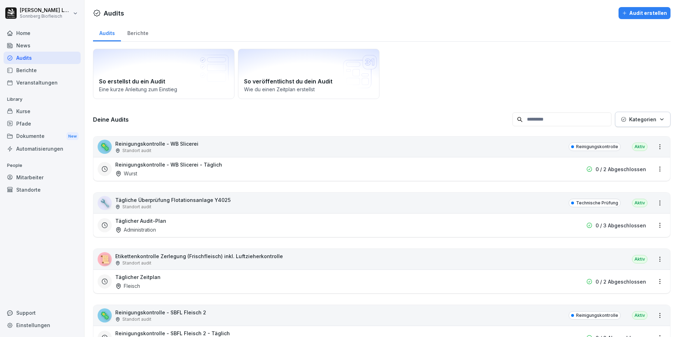
click at [538, 118] on input at bounding box center [562, 120] width 99 height 14
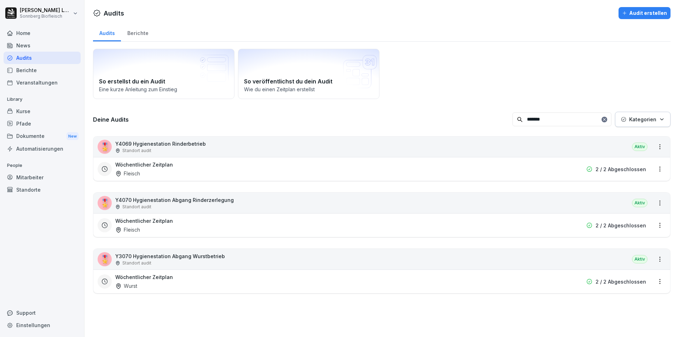
type input "*******"
click at [655, 147] on html "[PERSON_NAME] Sonnberg Biofleisch Home News Audits Berichte Veranstaltungen Lib…" at bounding box center [339, 168] width 679 height 337
click at [0, 0] on link "Zeitplan erstellen" at bounding box center [0, 0] width 0 height 0
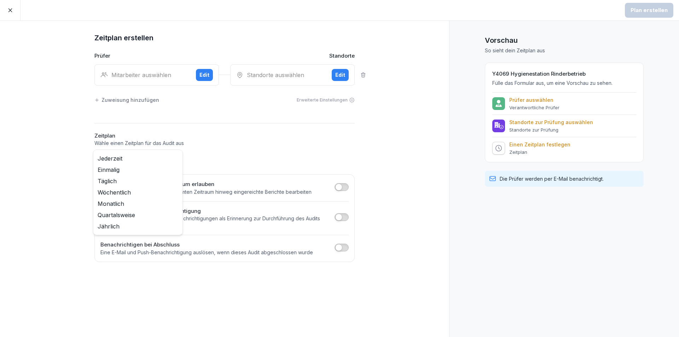
click at [174, 160] on body "Plan erstellen Zeitplan erstellen Prüfer Standorte Mitarbeiter auswählen Edit S…" at bounding box center [339, 168] width 679 height 337
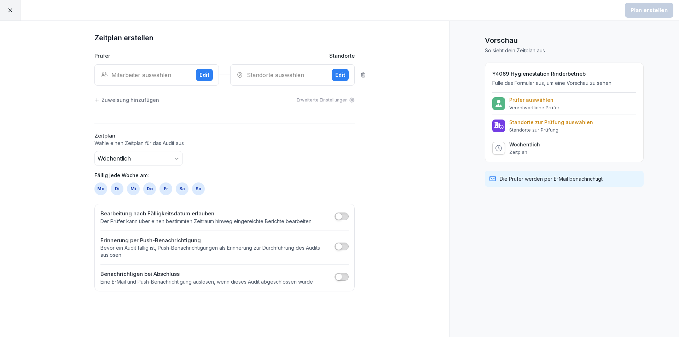
click at [118, 189] on div "Di" at bounding box center [117, 189] width 13 height 13
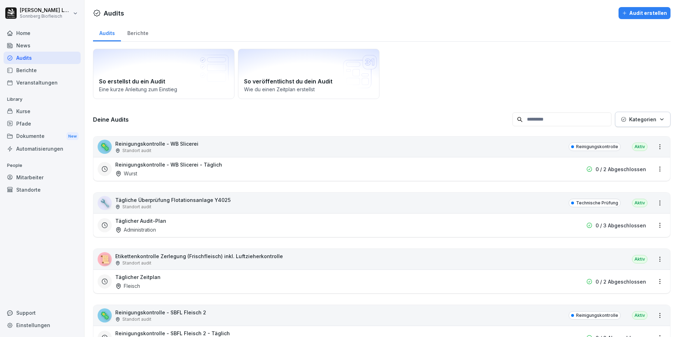
click at [556, 121] on input at bounding box center [562, 120] width 99 height 14
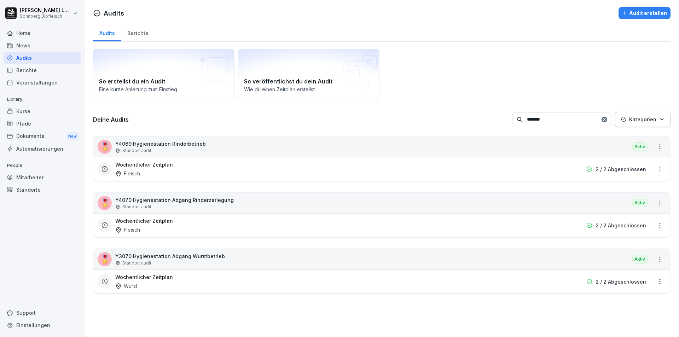
type input "*******"
click at [655, 145] on html "[PERSON_NAME] Sonnberg Biofleisch Home News Audits Berichte Veranstaltungen Lib…" at bounding box center [339, 168] width 679 height 337
click at [484, 165] on html "[PERSON_NAME] Sonnberg Biofleisch Home News Audits Berichte Veranstaltungen Lib…" at bounding box center [339, 168] width 679 height 337
click at [653, 168] on html "[PERSON_NAME] Sonnberg Biofleisch Home News Audits Berichte Veranstaltungen Lib…" at bounding box center [339, 168] width 679 height 337
click at [0, 0] on link "Zeitplan bearbeiten" at bounding box center [0, 0] width 0 height 0
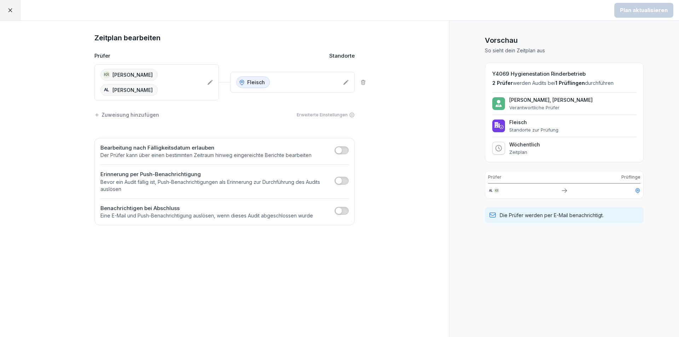
drag, startPoint x: 536, startPoint y: 154, endPoint x: 532, endPoint y: 154, distance: 4.0
click at [535, 154] on p "Zeitplan" at bounding box center [525, 152] width 31 height 6
click at [500, 148] on icon at bounding box center [498, 148] width 7 height 7
click at [500, 149] on icon at bounding box center [499, 148] width 6 height 6
click at [6, 15] on div at bounding box center [10, 10] width 21 height 21
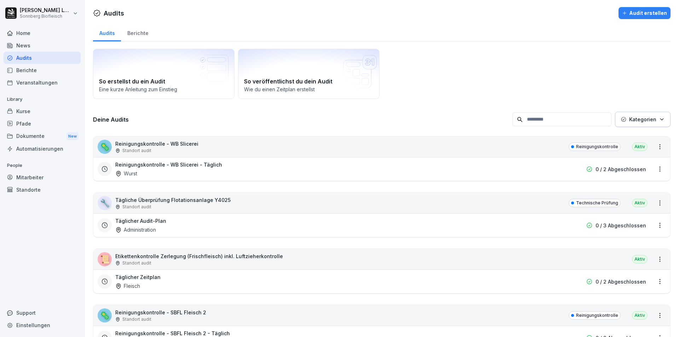
click at [30, 111] on div "Kurse" at bounding box center [42, 111] width 77 height 12
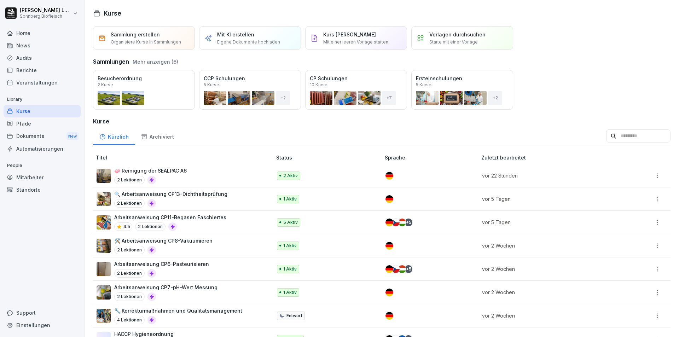
click at [136, 35] on p "Sammlung erstellen" at bounding box center [135, 34] width 49 height 7
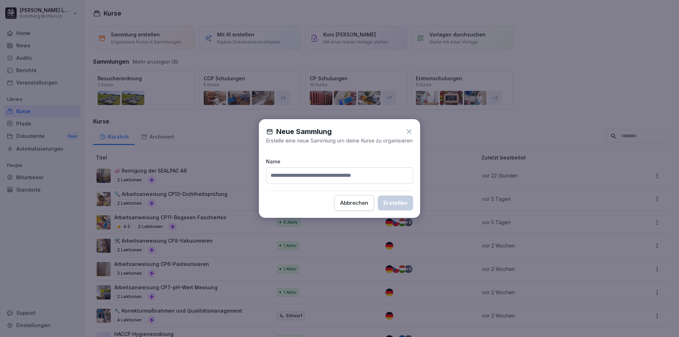
click at [409, 129] on icon at bounding box center [409, 131] width 5 height 5
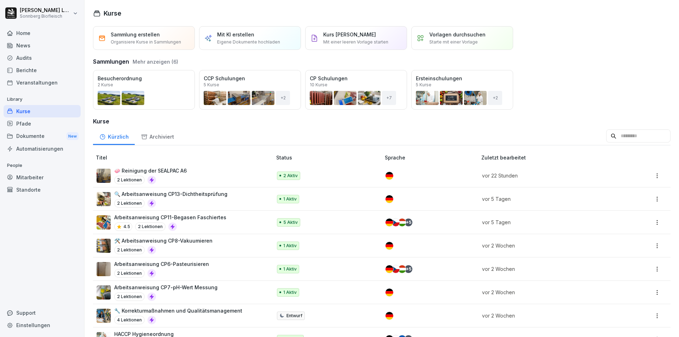
click at [38, 55] on div "Audits" at bounding box center [42, 58] width 77 height 12
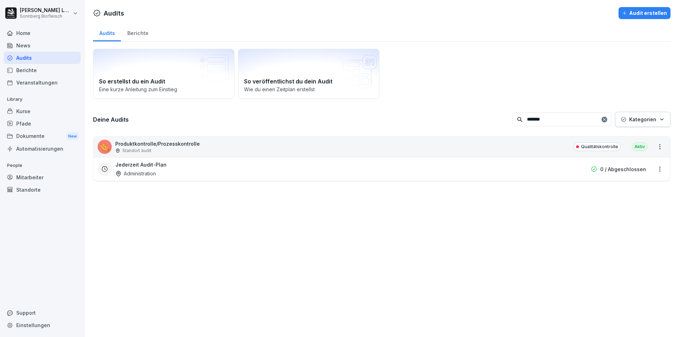
type input "*******"
click at [437, 147] on div "🌭 Produktkontrolle/Prozesskontrolle Standort audit Qualitätskontrolle Aktiv" at bounding box center [381, 147] width 577 height 21
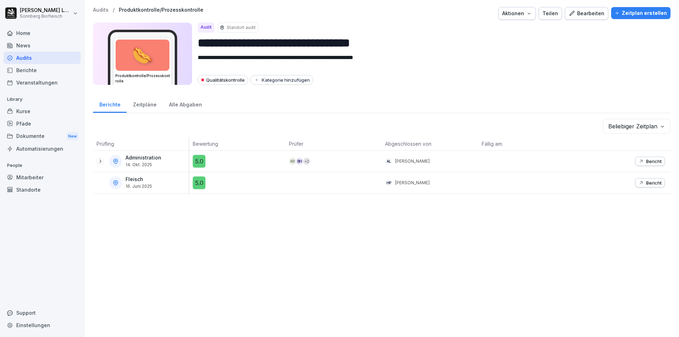
click at [640, 162] on div "Bericht" at bounding box center [650, 162] width 23 height 6
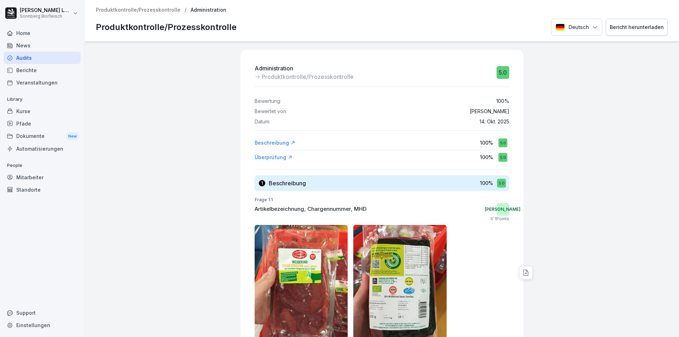
click at [628, 26] on div "Bericht herunterladen" at bounding box center [637, 27] width 54 height 8
click at [34, 56] on div "Audits" at bounding box center [42, 58] width 77 height 12
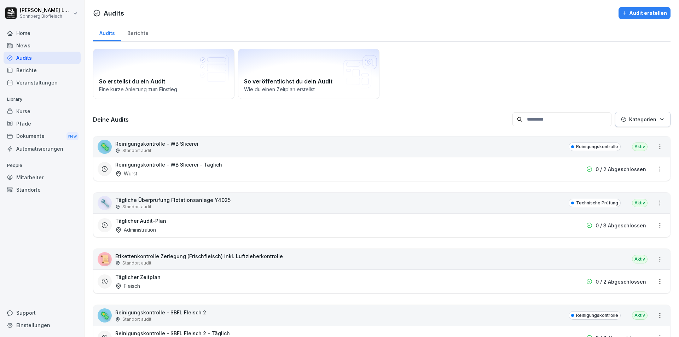
click at [193, 147] on p "Reinigungskontrolle - WB Slicerei" at bounding box center [156, 143] width 83 height 7
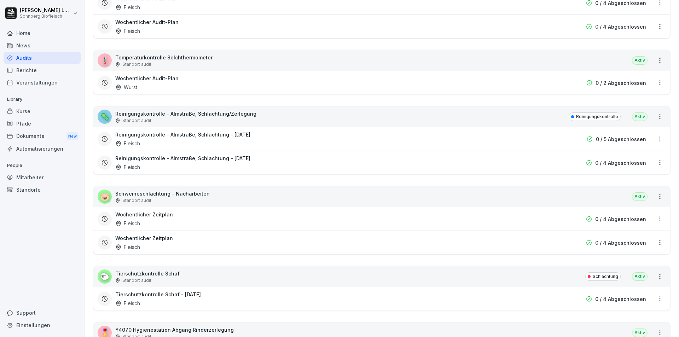
scroll to position [1345, 0]
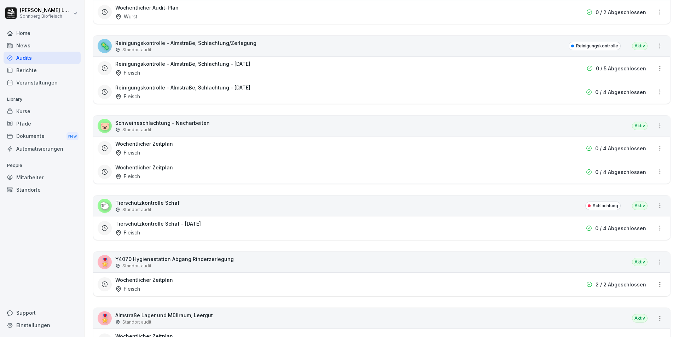
click at [189, 207] on div "🐑 Tierschutzkontrolle Schaf Standort audit Schlachtung Aktiv" at bounding box center [381, 206] width 577 height 21
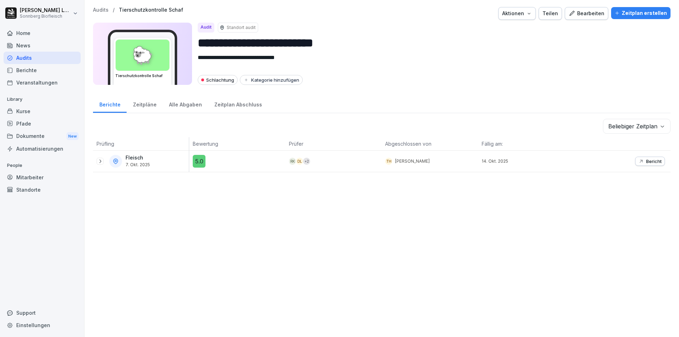
click at [180, 104] on div "Alle Abgaben" at bounding box center [185, 104] width 45 height 18
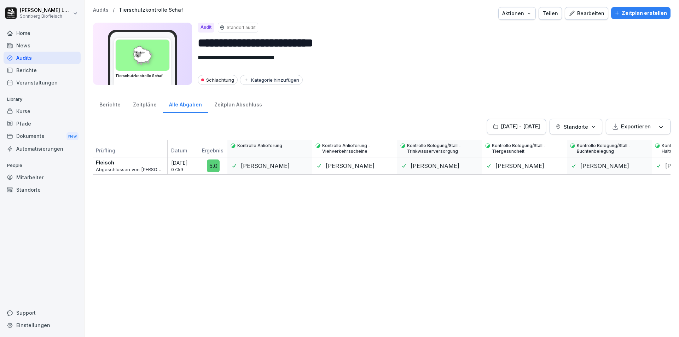
click at [96, 8] on p "Audits" at bounding box center [101, 10] width 16 height 6
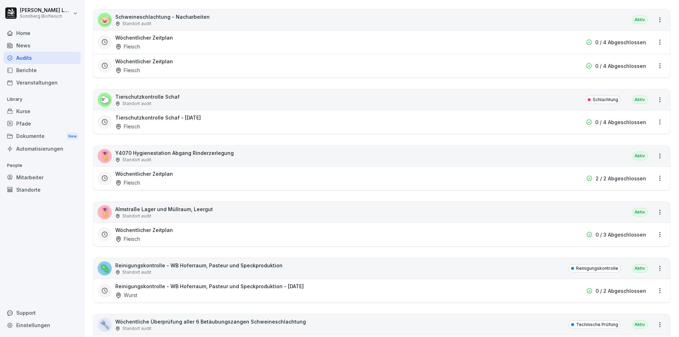
scroll to position [1486, 0]
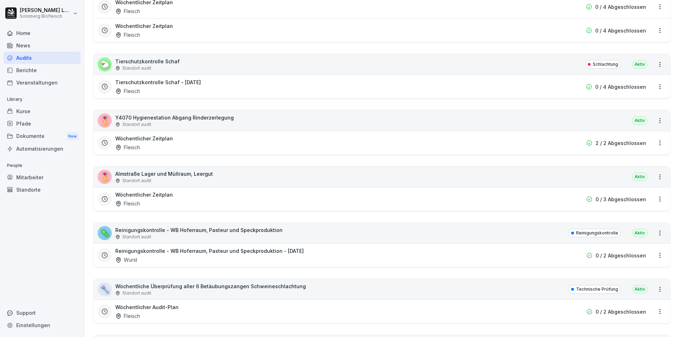
click at [221, 238] on div "Standort audit" at bounding box center [198, 237] width 167 height 6
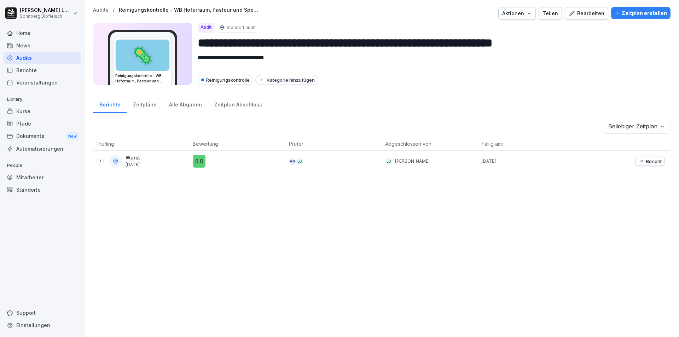
click at [98, 158] on div at bounding box center [100, 161] width 7 height 7
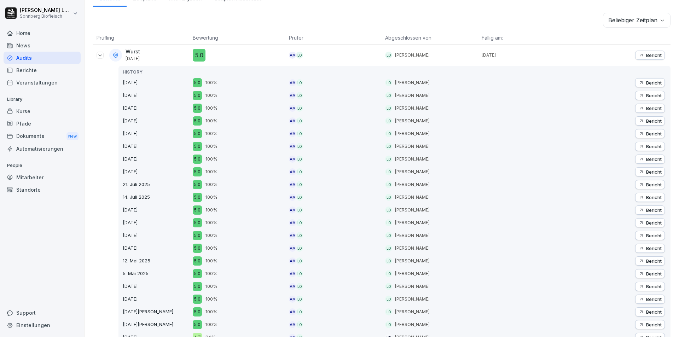
scroll to position [137, 0]
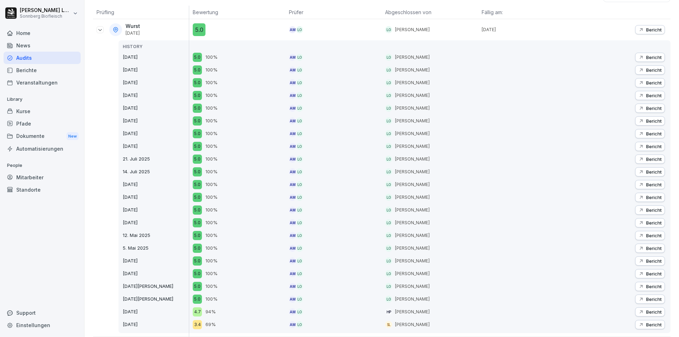
click at [640, 323] on icon "button" at bounding box center [641, 324] width 3 height 3
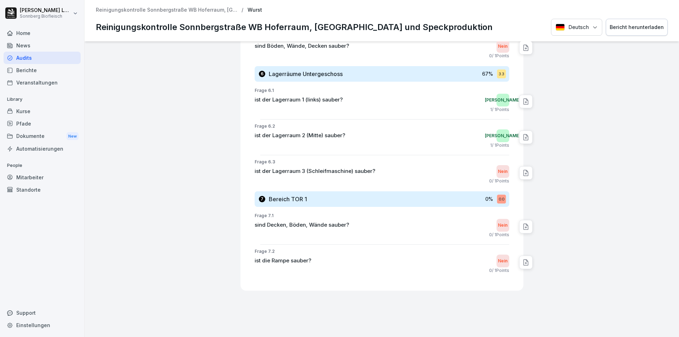
scroll to position [551, 0]
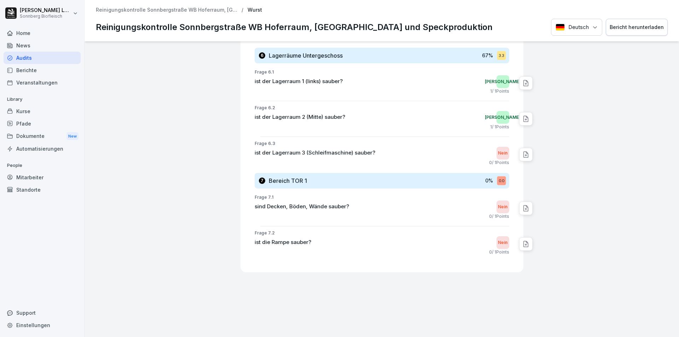
click at [113, 11] on p "Reinigungskontrolle Sonnbergstraße WB Hoferraum, Pasteur und Speckproduktion" at bounding box center [167, 10] width 142 height 6
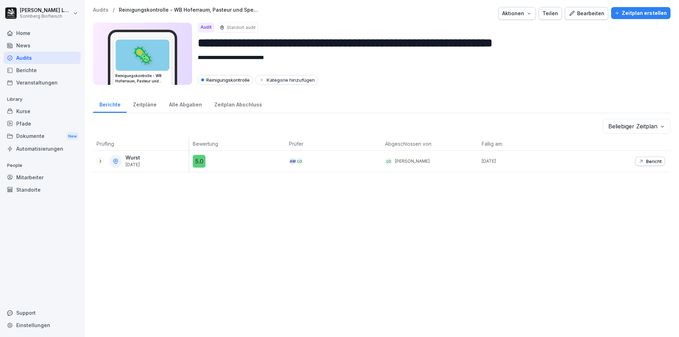
click at [97, 9] on p "Audits" at bounding box center [101, 10] width 16 height 6
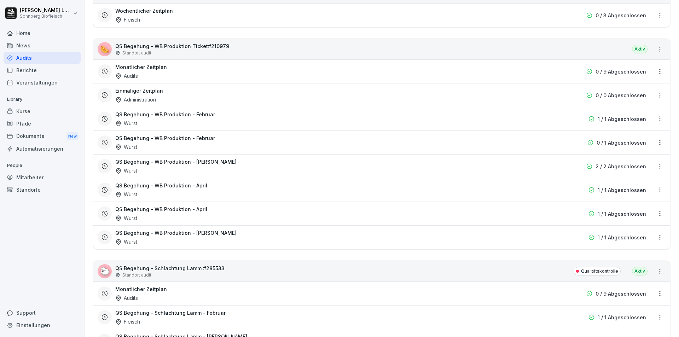
scroll to position [2159, 0]
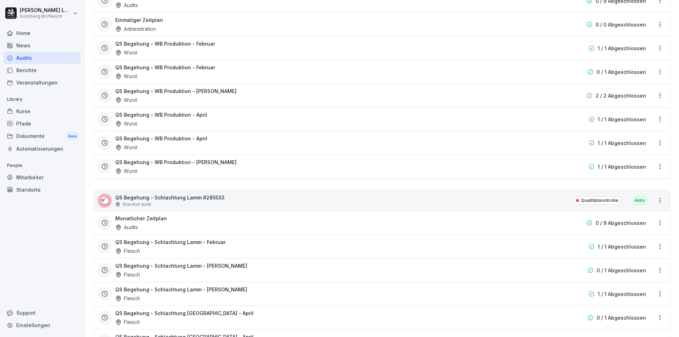
click at [223, 205] on div "🐑 QS Begehung - Schlachtung Lamm #285533 Standort audit Qualitätskontrolle Aktiv" at bounding box center [381, 200] width 577 height 21
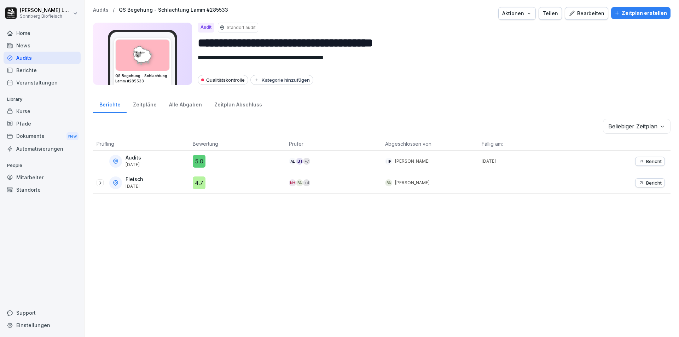
click at [98, 11] on p "Audits" at bounding box center [101, 10] width 16 height 6
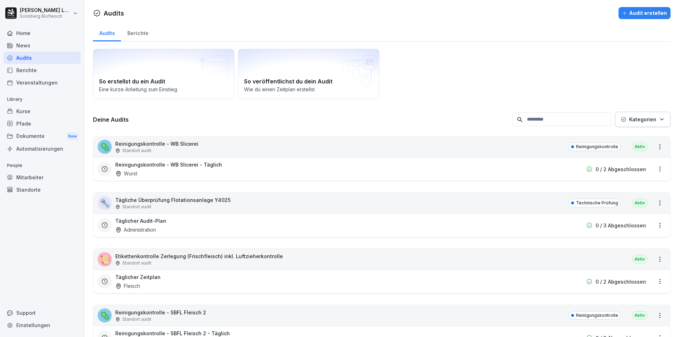
click at [532, 124] on input at bounding box center [562, 120] width 99 height 14
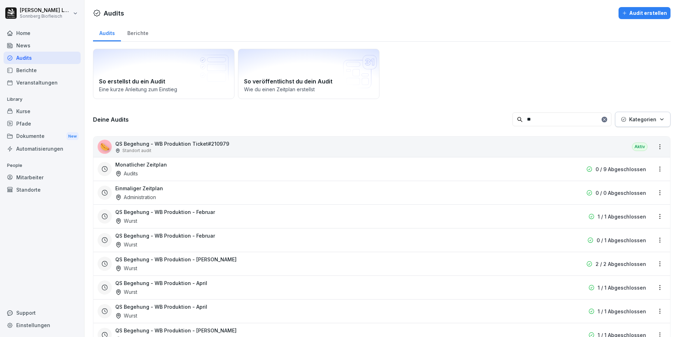
type input "**"
click at [262, 148] on div "🌭 QS Begehung - WB Produktion Ticket#210979 Standort audit Aktiv" at bounding box center [381, 147] width 577 height 21
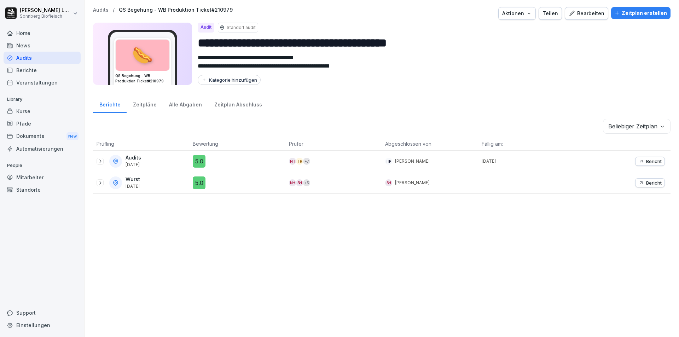
click at [99, 11] on p "Audits" at bounding box center [101, 10] width 16 height 6
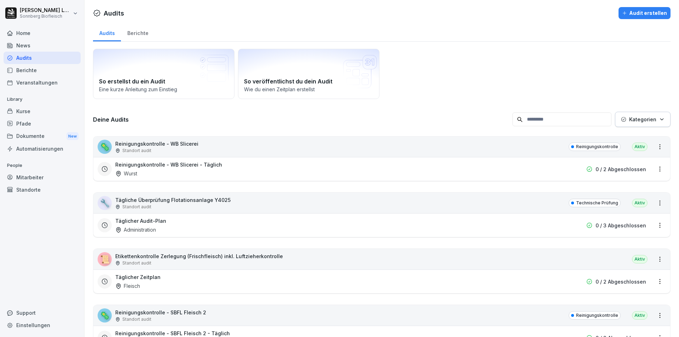
click at [549, 117] on input at bounding box center [562, 120] width 99 height 14
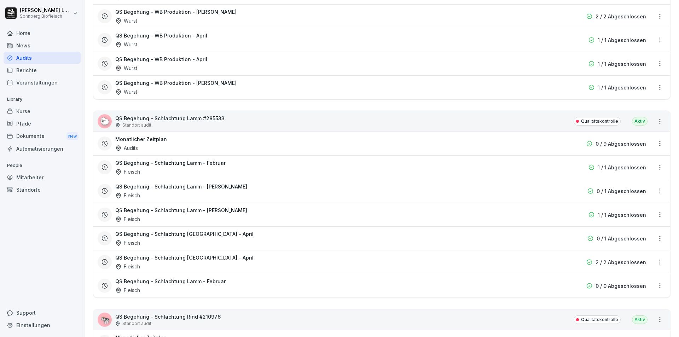
scroll to position [319, 0]
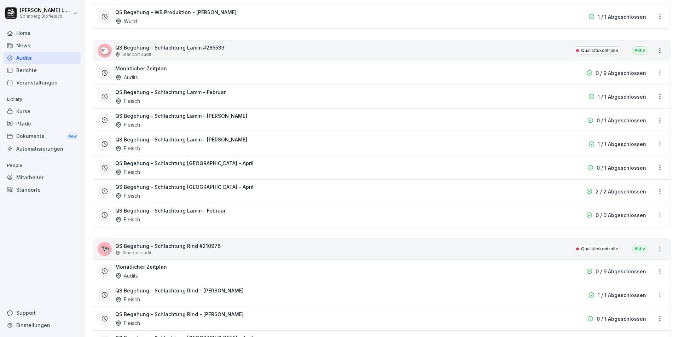
type input "**"
click at [209, 253] on div "Standort audit" at bounding box center [167, 253] width 105 height 6
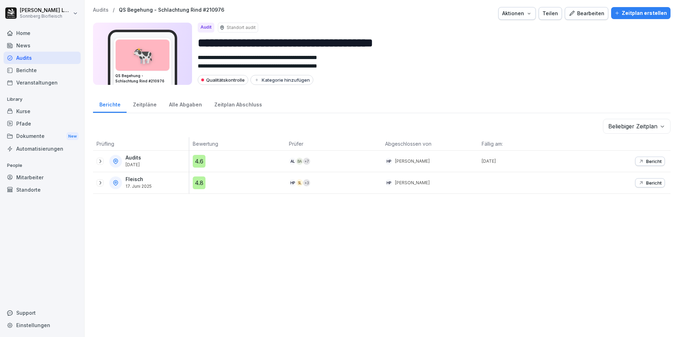
click at [653, 162] on p "Bericht" at bounding box center [655, 162] width 16 height 6
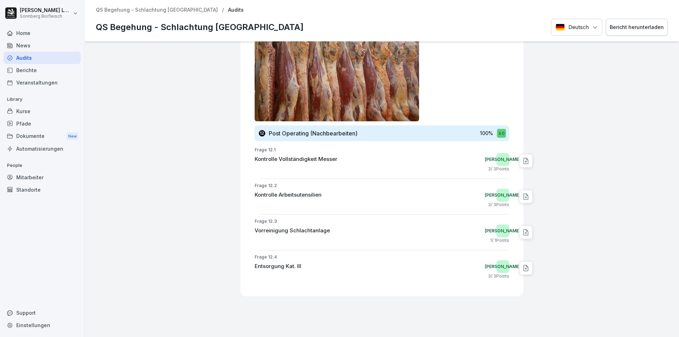
scroll to position [1946, 0]
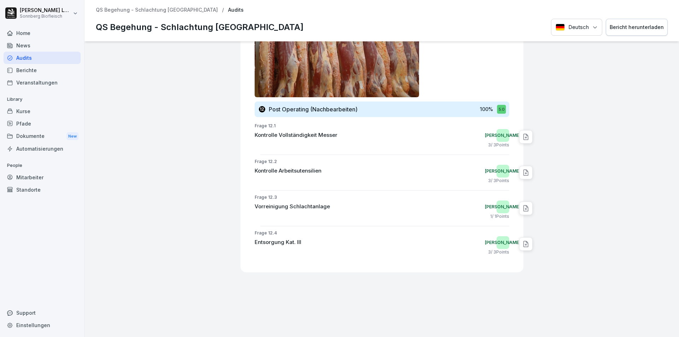
click at [122, 8] on p "QS Begehung - Schlachtung Rind" at bounding box center [157, 10] width 122 height 6
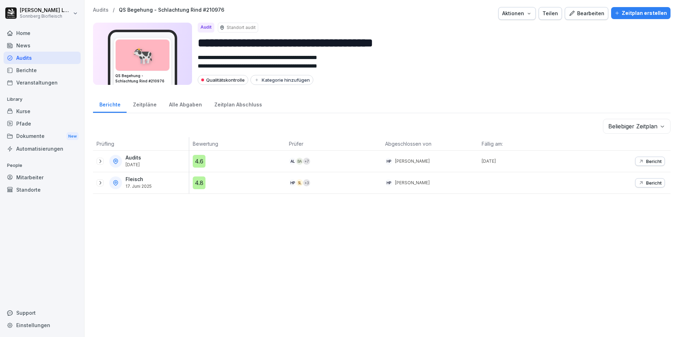
click at [101, 8] on p "Audits" at bounding box center [101, 10] width 16 height 6
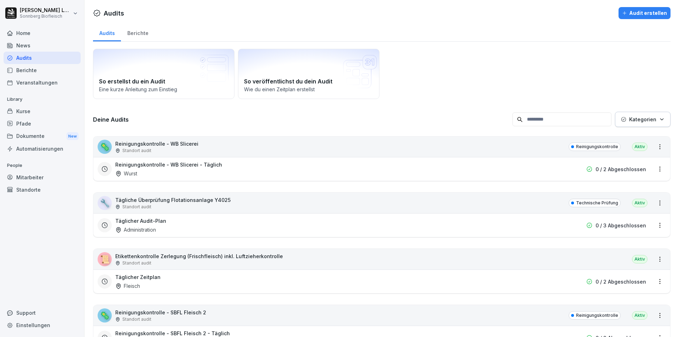
click at [545, 121] on input at bounding box center [562, 120] width 99 height 14
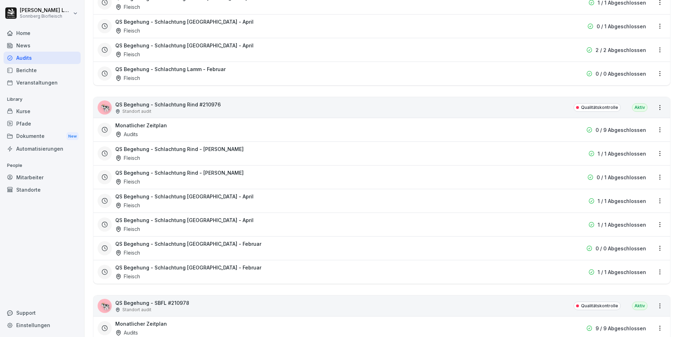
scroll to position [602, 0]
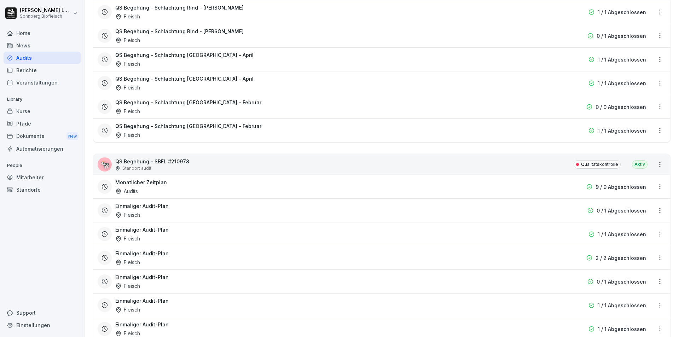
type input "**"
click at [203, 168] on div "🐄 QS Begehung - SBFL #210978 Standort audit Qualitätskontrolle Aktiv" at bounding box center [381, 164] width 577 height 21
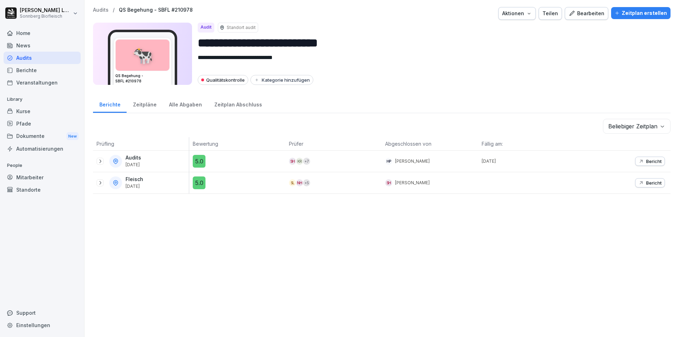
click at [639, 162] on div "Bericht" at bounding box center [650, 162] width 23 height 6
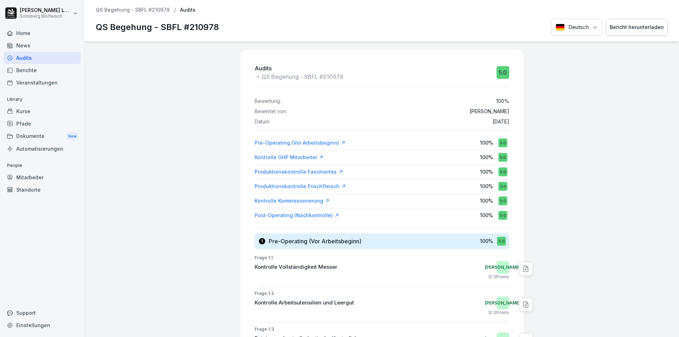
click at [157, 7] on p "QS Begehung - SBFL #210978" at bounding box center [133, 10] width 74 height 6
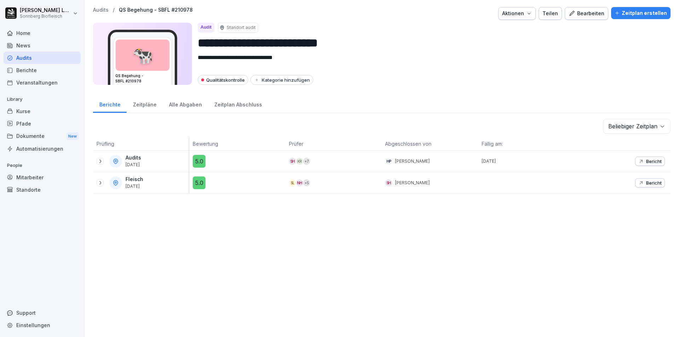
click at [100, 162] on icon at bounding box center [100, 162] width 6 height 6
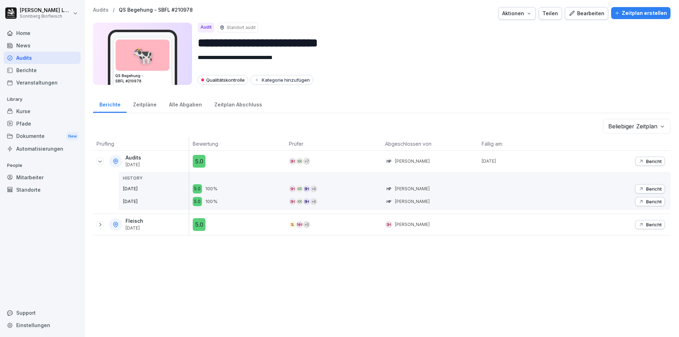
click at [100, 162] on icon at bounding box center [100, 162] width 6 height 6
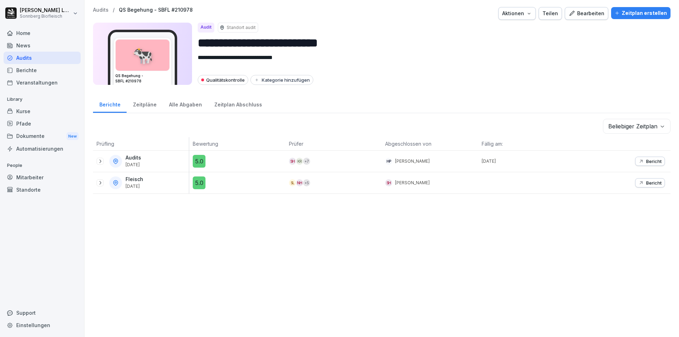
click at [101, 183] on icon at bounding box center [100, 183] width 6 height 6
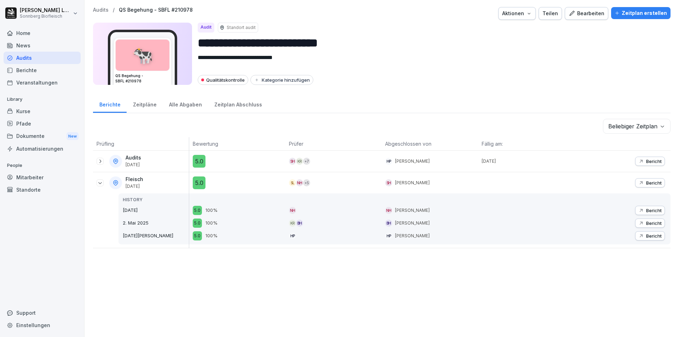
click at [100, 183] on icon at bounding box center [100, 183] width 6 height 6
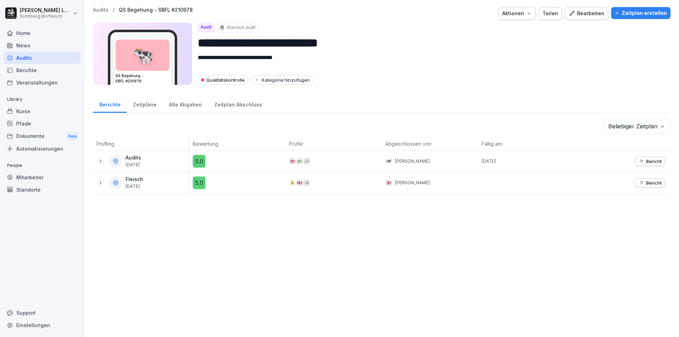
click at [94, 8] on p "Audits" at bounding box center [101, 10] width 16 height 6
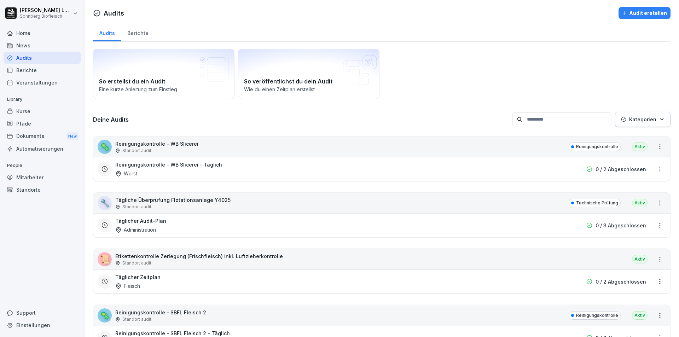
click at [529, 119] on input at bounding box center [562, 120] width 99 height 14
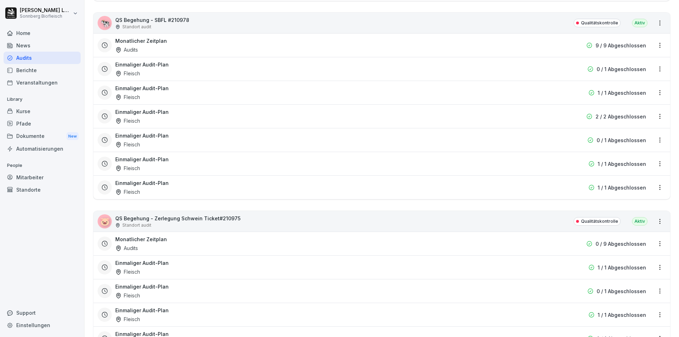
scroll to position [920, 0]
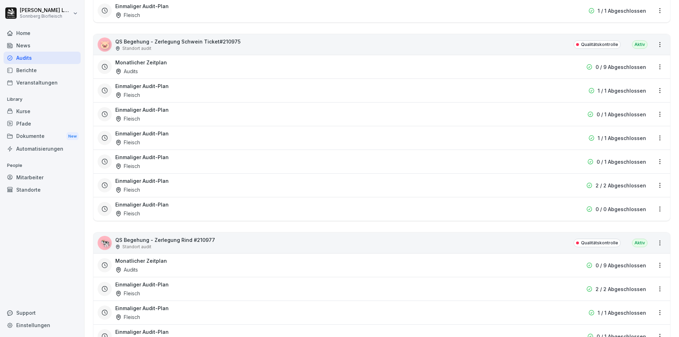
type input "**"
click at [243, 49] on div "🐷 QS Begehung - Zerlegung Schwein Ticket#210975 Standort audit Qualitätskontrol…" at bounding box center [381, 44] width 577 height 21
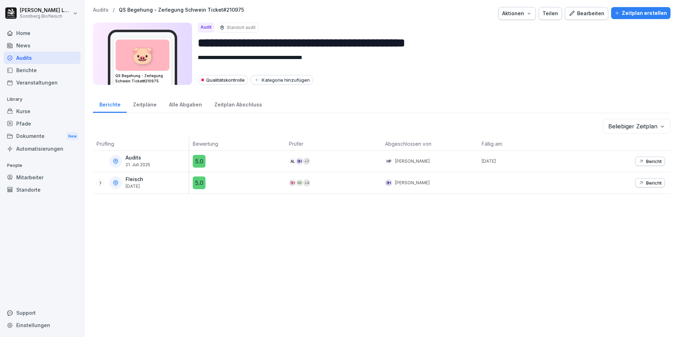
click at [96, 10] on p "Audits" at bounding box center [101, 10] width 16 height 6
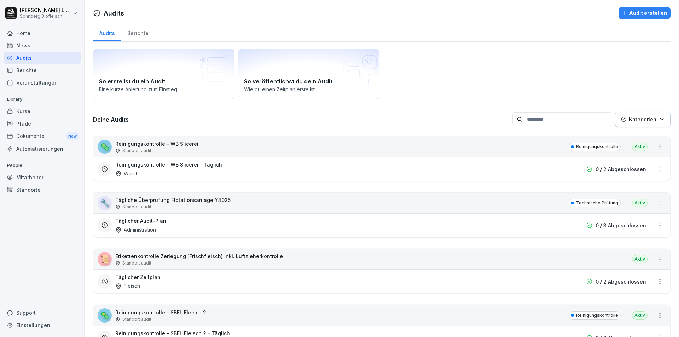
click at [536, 119] on input at bounding box center [562, 120] width 99 height 14
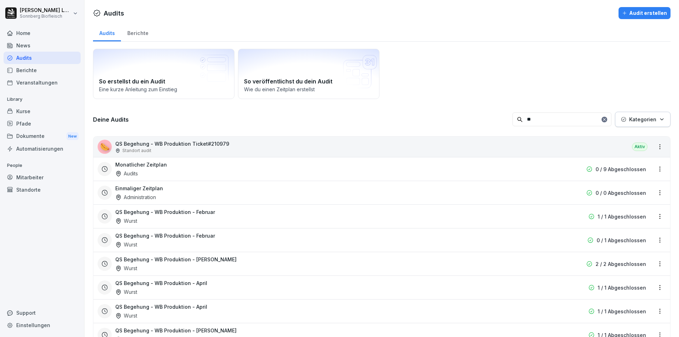
type input "**"
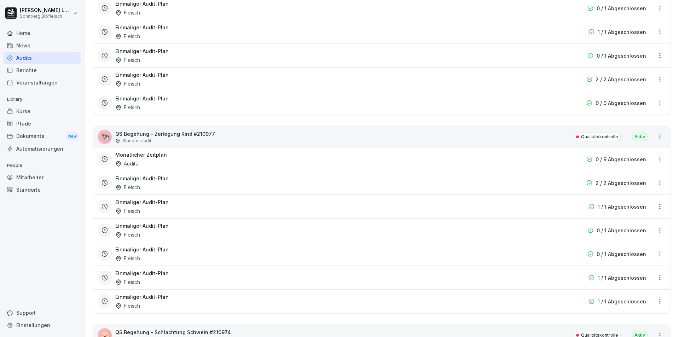
scroll to position [1132, 0]
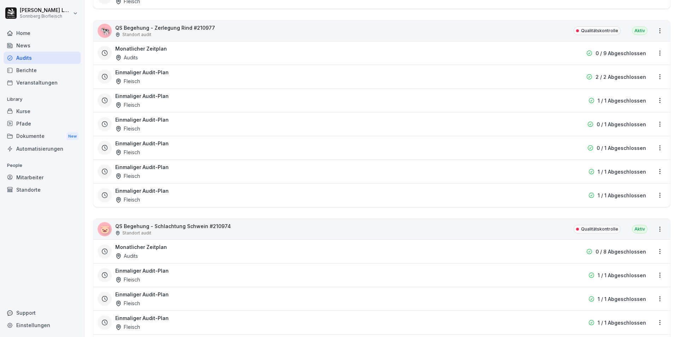
click at [266, 233] on div "🐷 QS Begehung - Schlachtung Schwein #210974 Standort audit Qualitätskontrolle A…" at bounding box center [381, 229] width 577 height 21
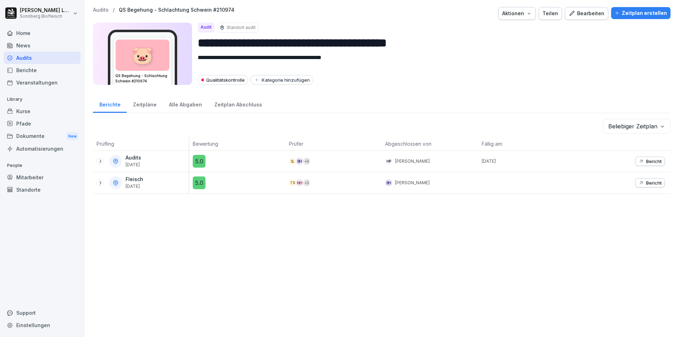
click at [97, 159] on div at bounding box center [100, 161] width 7 height 7
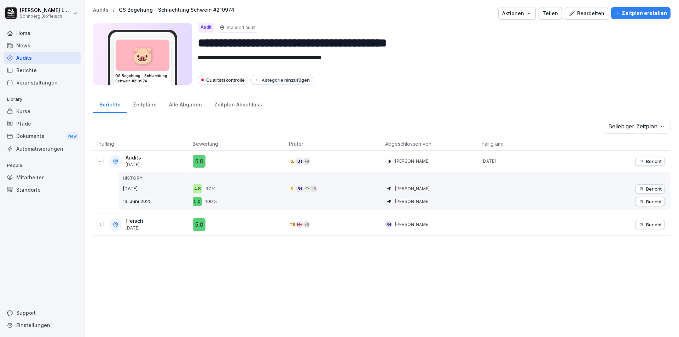
click at [650, 188] on p "Bericht" at bounding box center [655, 189] width 16 height 6
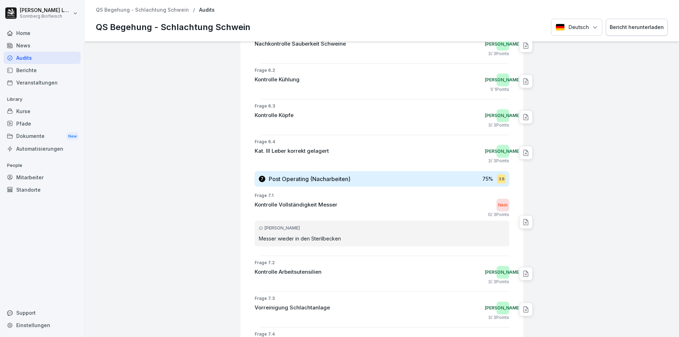
scroll to position [1386, 0]
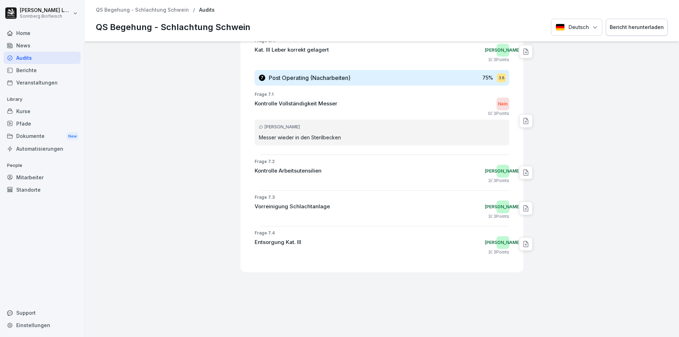
click at [136, 12] on p "QS Begehung - Schlachtung Schwein" at bounding box center [142, 10] width 93 height 6
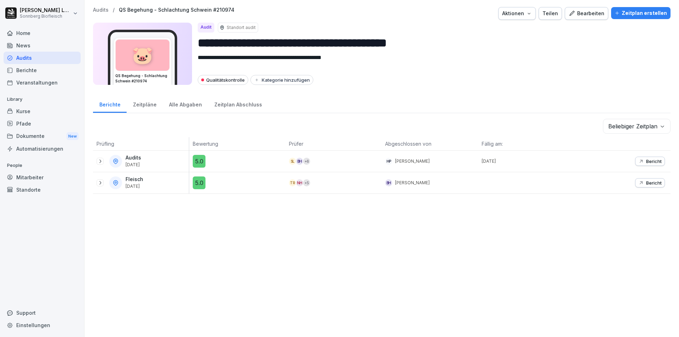
click at [102, 11] on p "Audits" at bounding box center [101, 10] width 16 height 6
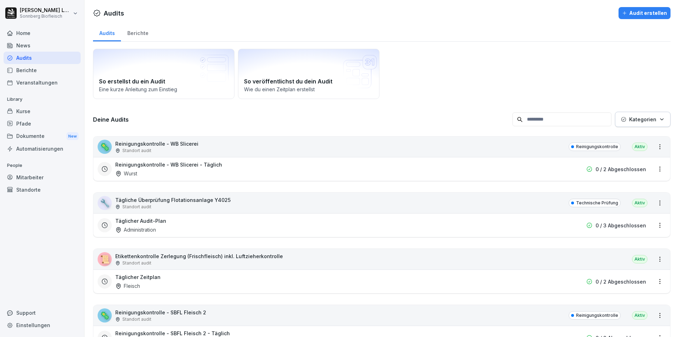
click at [542, 123] on input at bounding box center [562, 120] width 99 height 14
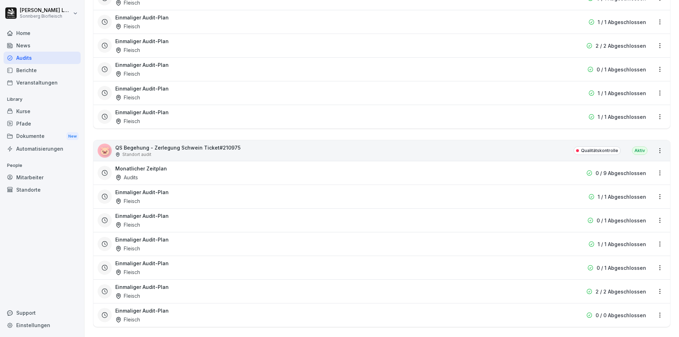
scroll to position [849, 0]
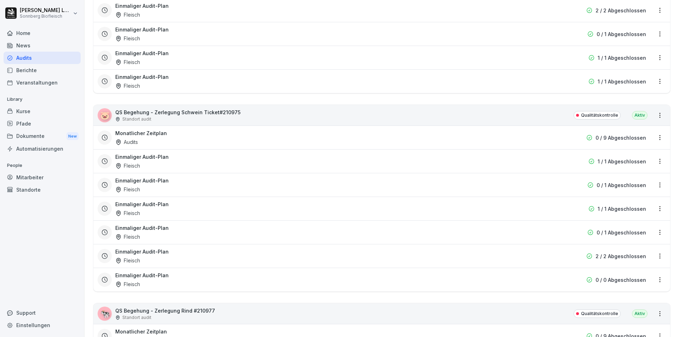
type input "**"
